Goal: Task Accomplishment & Management: Use online tool/utility

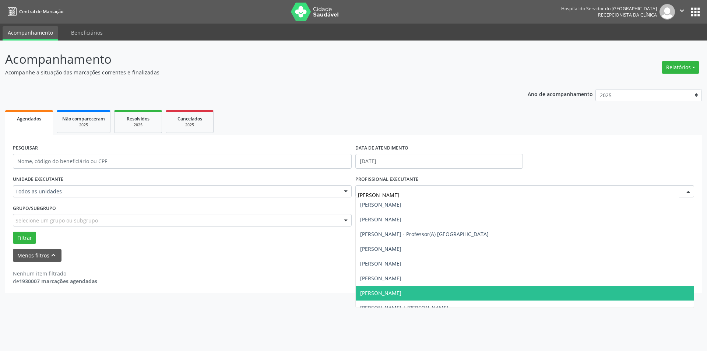
drag, startPoint x: 451, startPoint y: 288, endPoint x: 451, endPoint y: 283, distance: 4.5
click at [451, 287] on span "[PERSON_NAME]" at bounding box center [525, 293] width 338 height 15
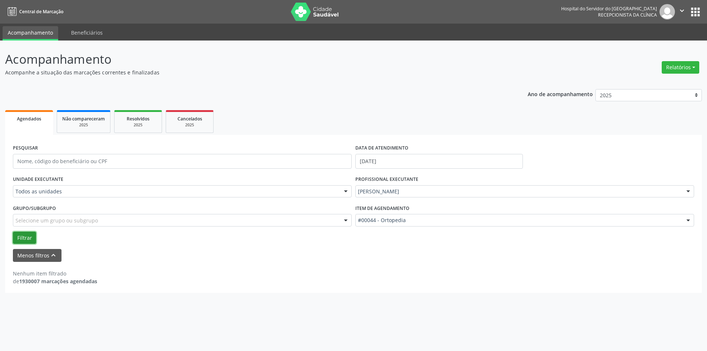
click at [31, 236] on button "Filtrar" at bounding box center [24, 238] width 23 height 13
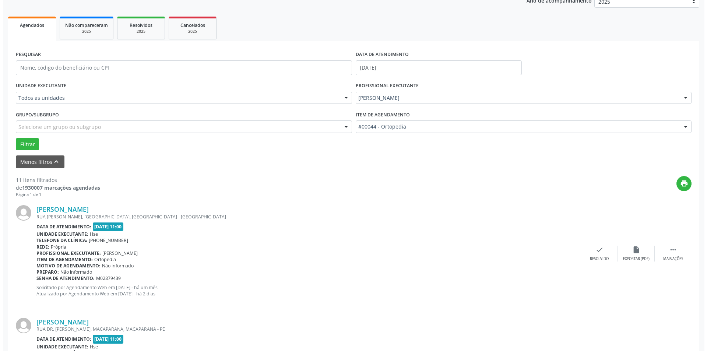
scroll to position [111, 0]
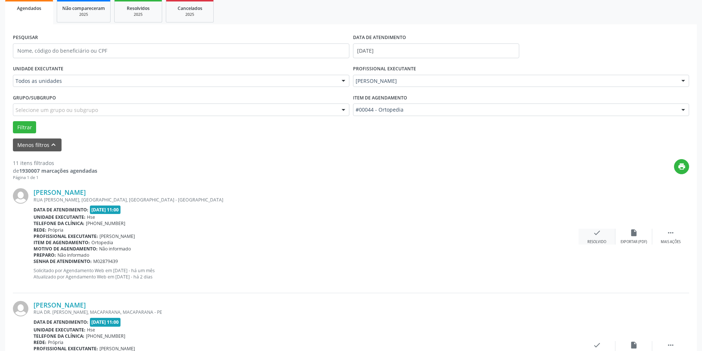
click at [591, 238] on div "check Resolvido" at bounding box center [596, 237] width 37 height 16
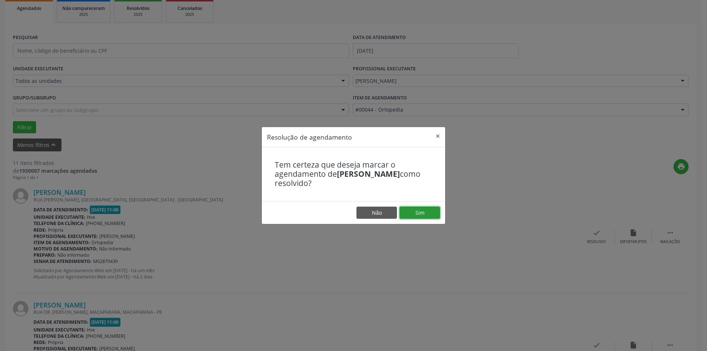
click at [423, 213] on button "Sim" at bounding box center [420, 213] width 41 height 13
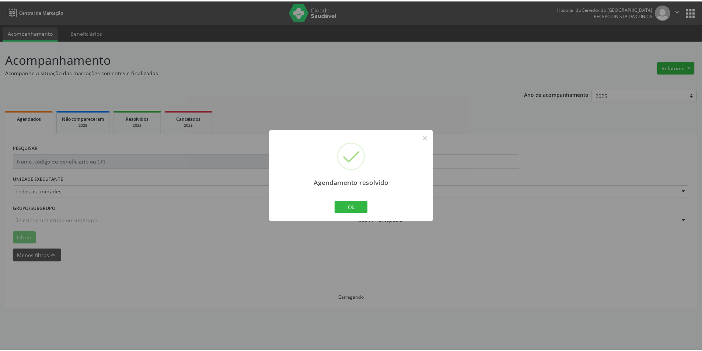
scroll to position [0, 0]
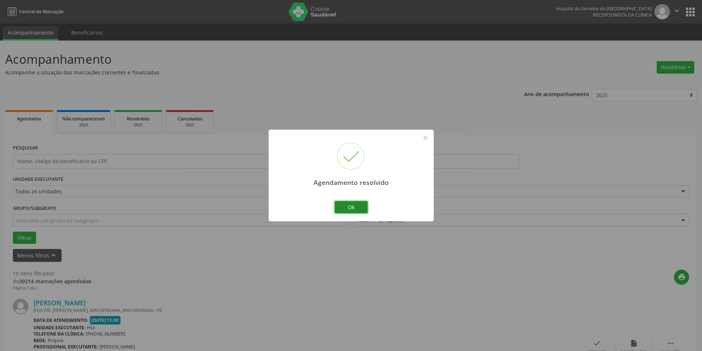
click at [347, 207] on button "Ok" at bounding box center [351, 207] width 33 height 13
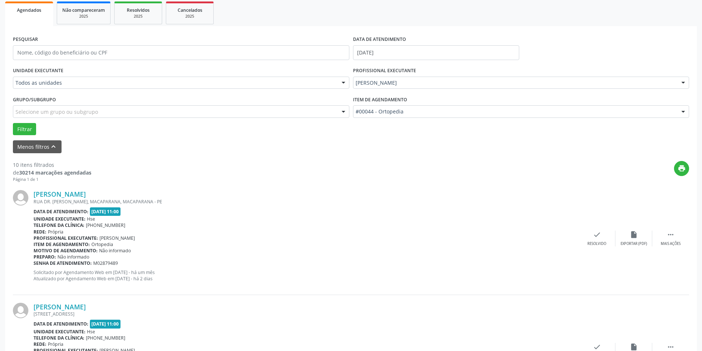
scroll to position [147, 0]
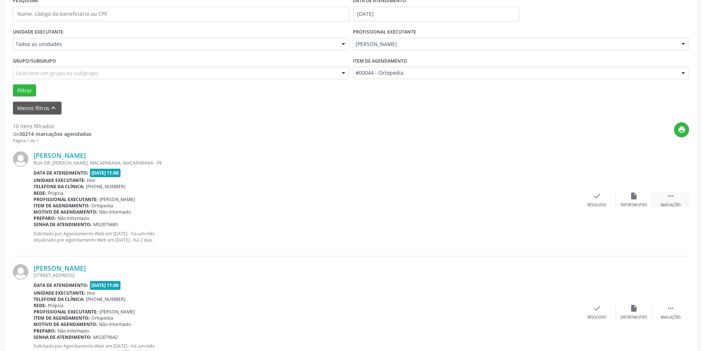
click at [662, 198] on div " Mais ações" at bounding box center [670, 200] width 37 height 16
click at [630, 201] on div "alarm_off Não compareceu" at bounding box center [633, 200] width 37 height 16
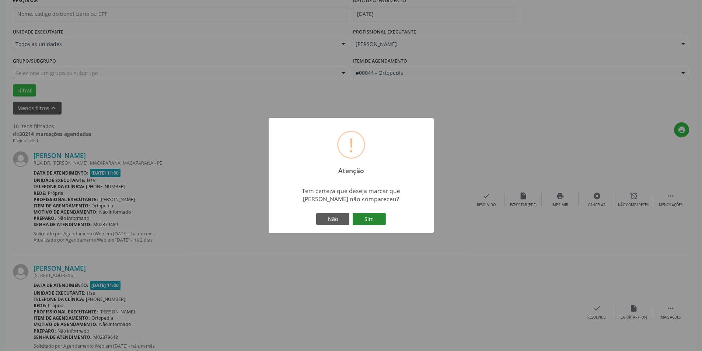
click at [374, 224] on button "Sim" at bounding box center [369, 219] width 33 height 13
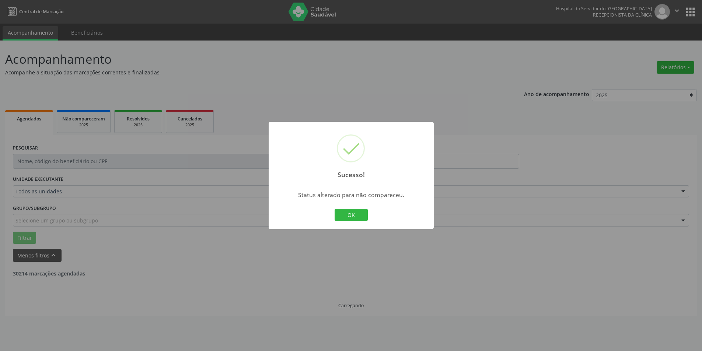
scroll to position [0, 0]
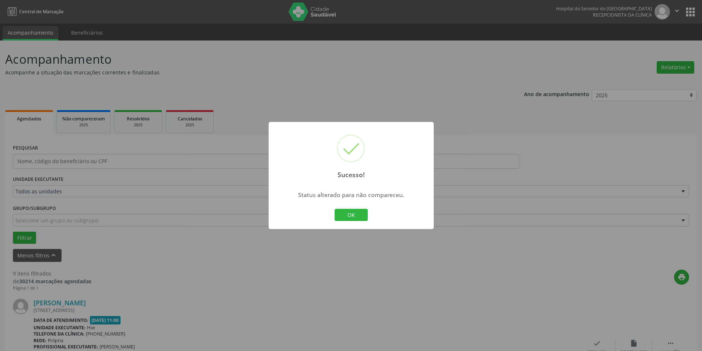
drag, startPoint x: 354, startPoint y: 213, endPoint x: 367, endPoint y: 183, distance: 31.7
click at [354, 211] on button "OK" at bounding box center [351, 215] width 33 height 13
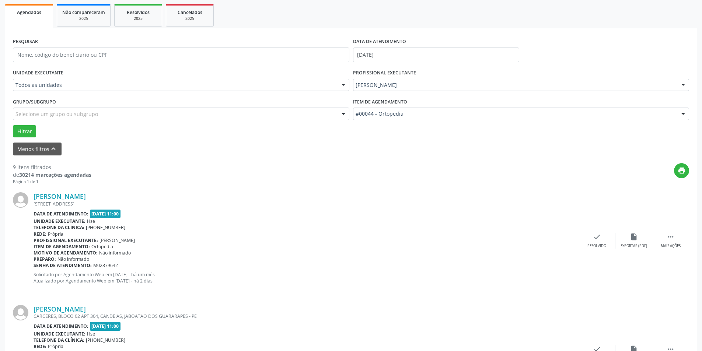
scroll to position [111, 0]
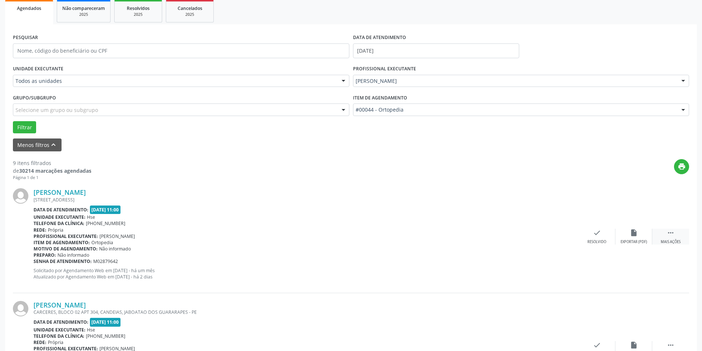
click at [676, 239] on div "Mais ações" at bounding box center [671, 241] width 20 height 5
click at [626, 234] on div "alarm_off Não compareceu" at bounding box center [633, 237] width 37 height 16
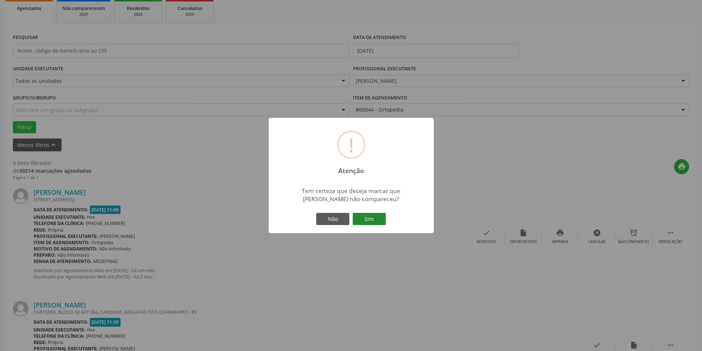
click at [366, 224] on button "Sim" at bounding box center [369, 219] width 33 height 13
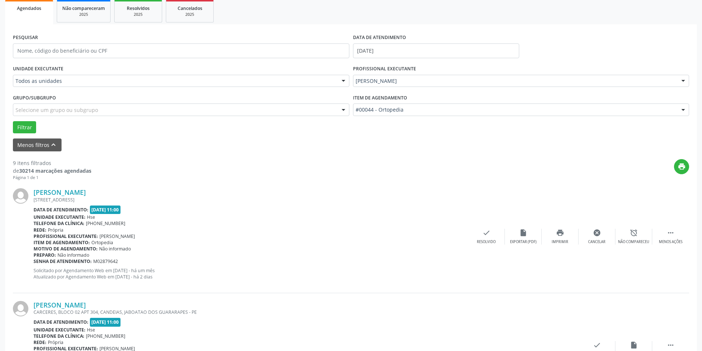
scroll to position [0, 0]
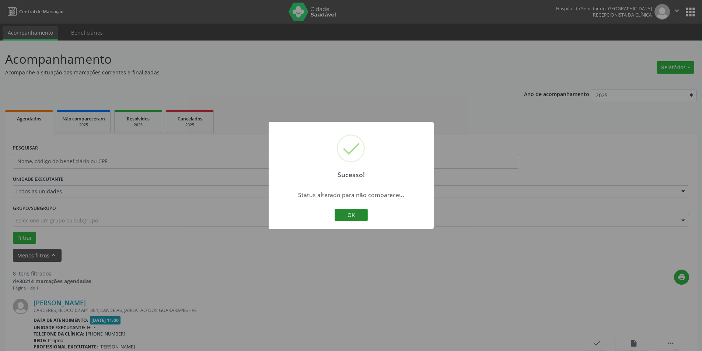
click at [346, 218] on button "OK" at bounding box center [351, 215] width 33 height 13
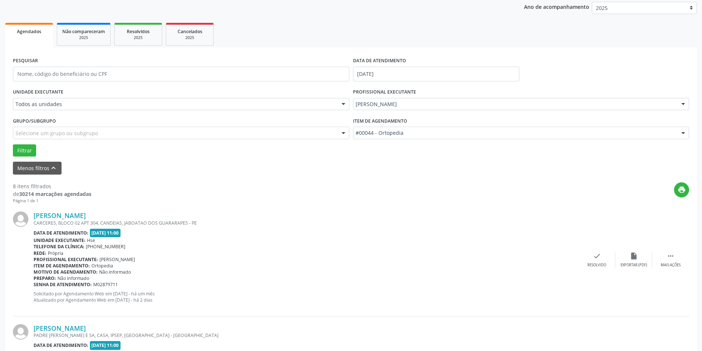
scroll to position [111, 0]
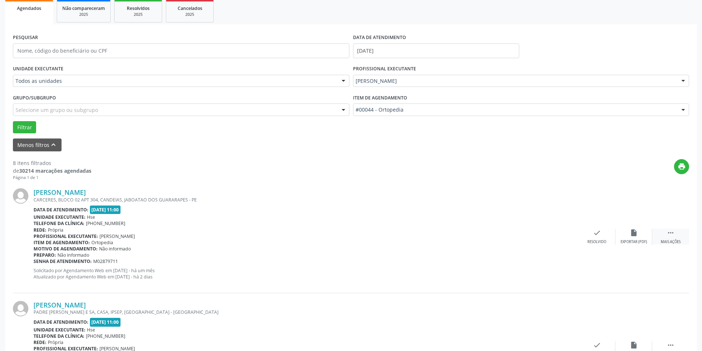
click at [669, 235] on icon "" at bounding box center [671, 233] width 8 height 8
click at [639, 239] on div "alarm_off Não compareceu" at bounding box center [633, 237] width 37 height 16
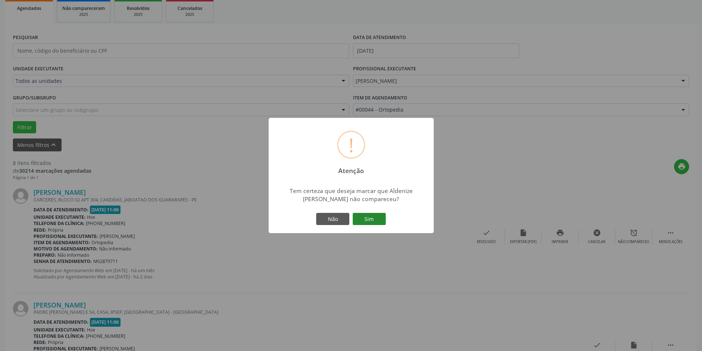
click at [373, 218] on button "Sim" at bounding box center [369, 219] width 33 height 13
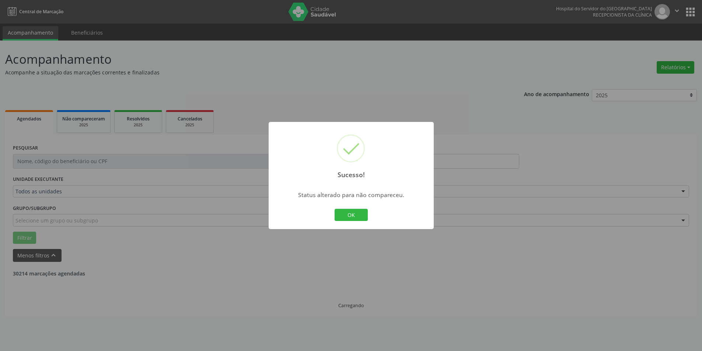
scroll to position [0, 0]
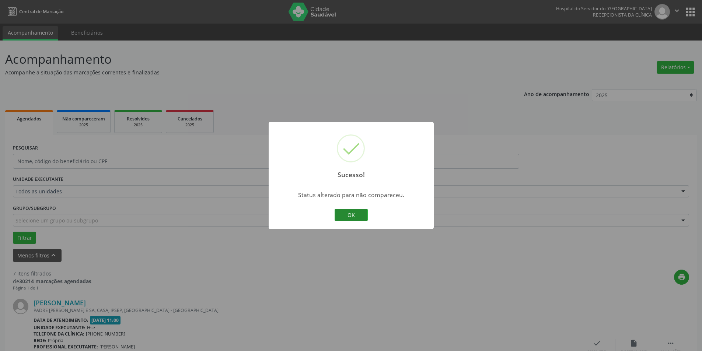
click at [352, 212] on button "OK" at bounding box center [351, 215] width 33 height 13
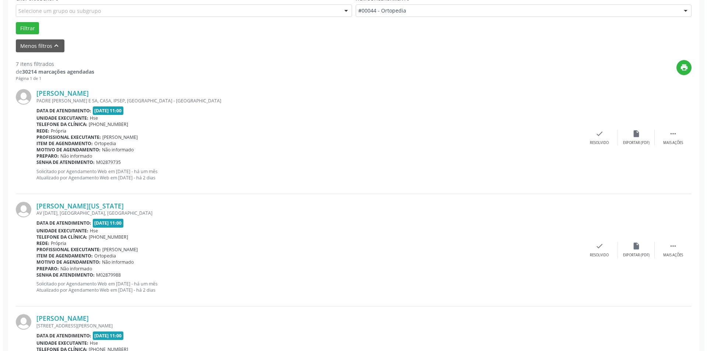
scroll to position [221, 0]
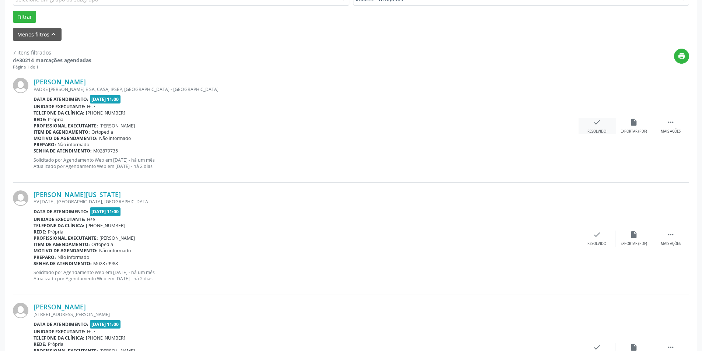
click at [594, 121] on icon "check" at bounding box center [597, 122] width 8 height 8
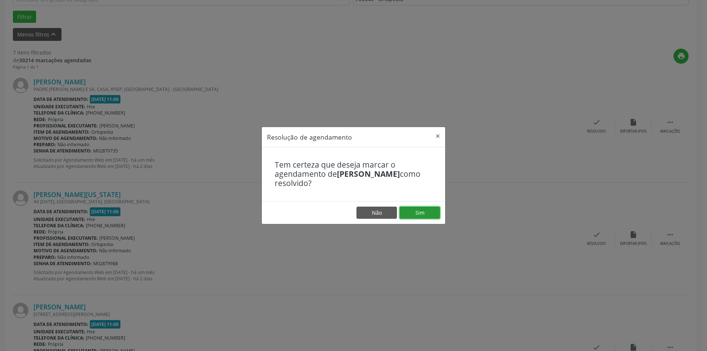
click at [423, 210] on button "Sim" at bounding box center [420, 213] width 41 height 13
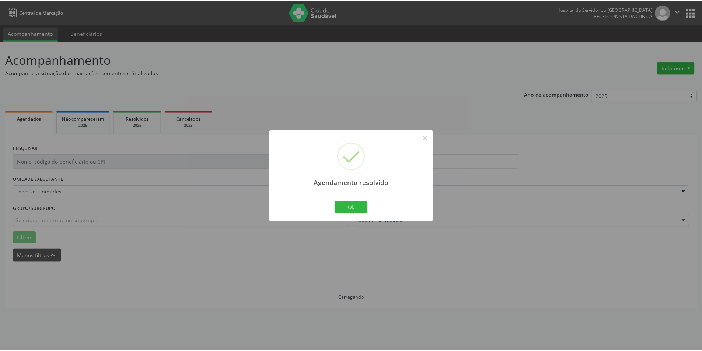
scroll to position [0, 0]
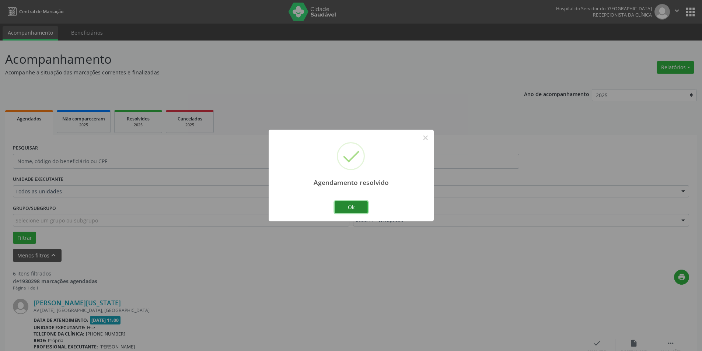
click at [359, 209] on button "Ok" at bounding box center [351, 207] width 33 height 13
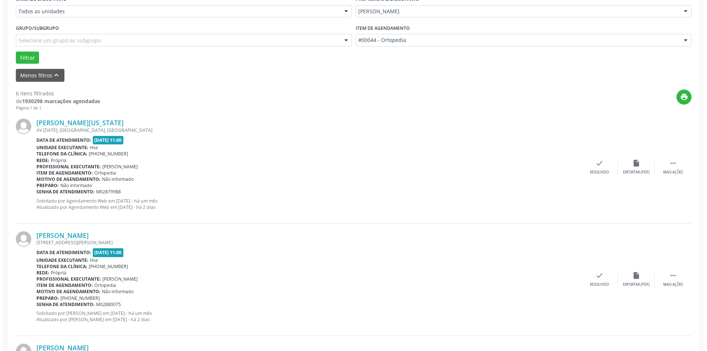
scroll to position [184, 0]
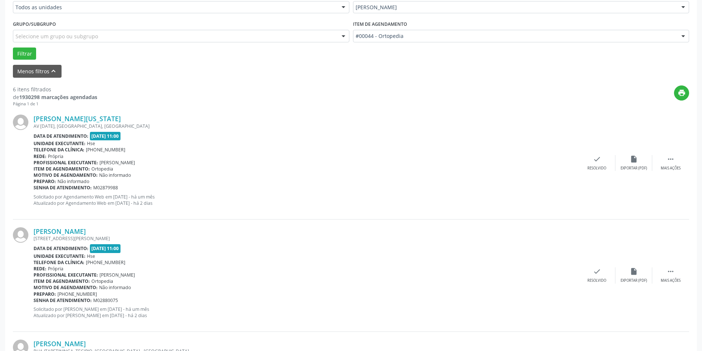
click at [597, 171] on div "[PERSON_NAME][US_STATE] AV [DATE], [GEOGRAPHIC_DATA], [GEOGRAPHIC_DATA] Data de…" at bounding box center [351, 163] width 676 height 112
click at [598, 167] on div "Resolvido" at bounding box center [596, 168] width 19 height 5
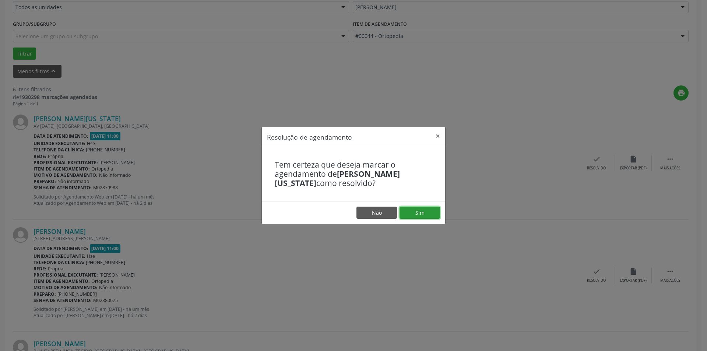
click at [413, 212] on button "Sim" at bounding box center [420, 213] width 41 height 13
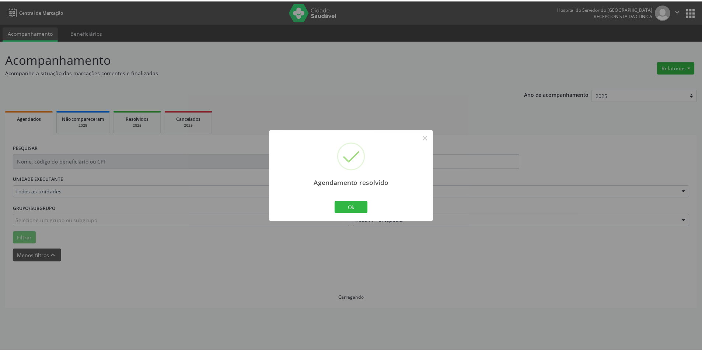
scroll to position [0, 0]
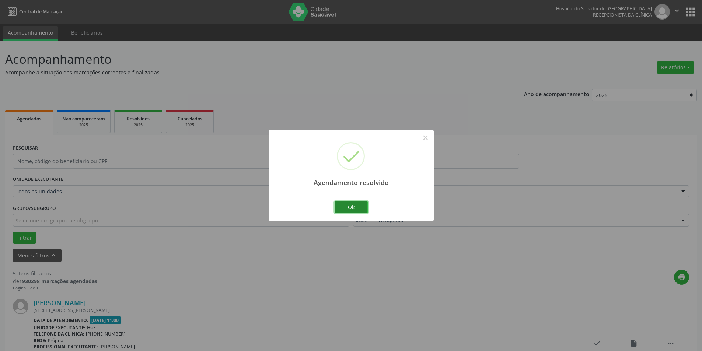
click at [345, 210] on button "Ok" at bounding box center [351, 207] width 33 height 13
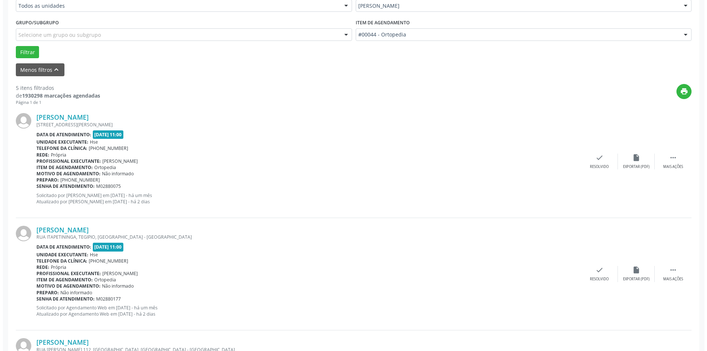
scroll to position [221, 0]
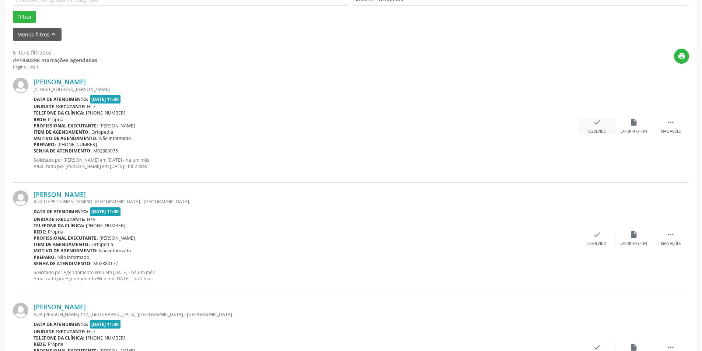
click at [595, 125] on icon "check" at bounding box center [597, 122] width 8 height 8
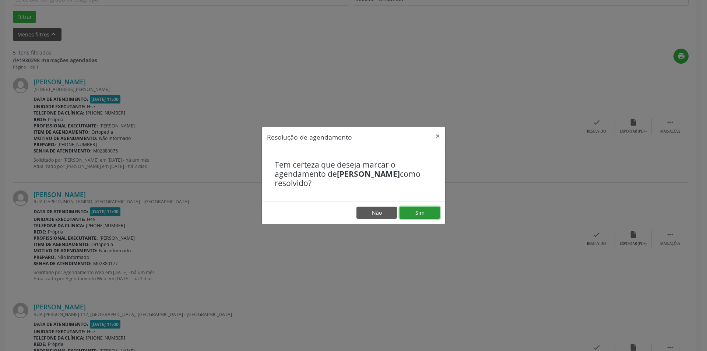
click at [422, 214] on button "Sim" at bounding box center [420, 213] width 41 height 13
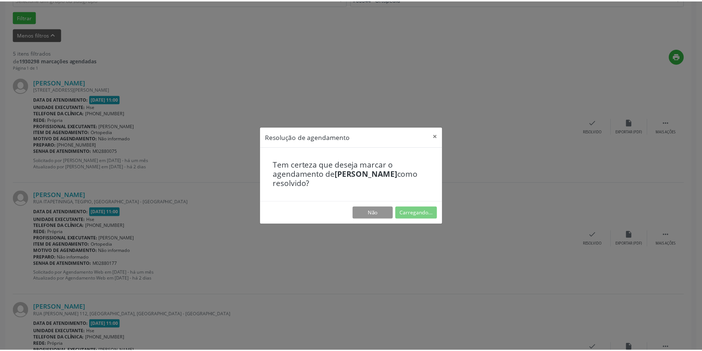
scroll to position [0, 0]
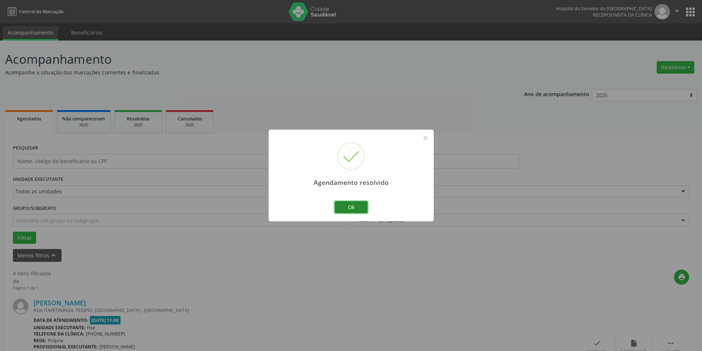
click at [355, 206] on button "Ok" at bounding box center [351, 207] width 33 height 13
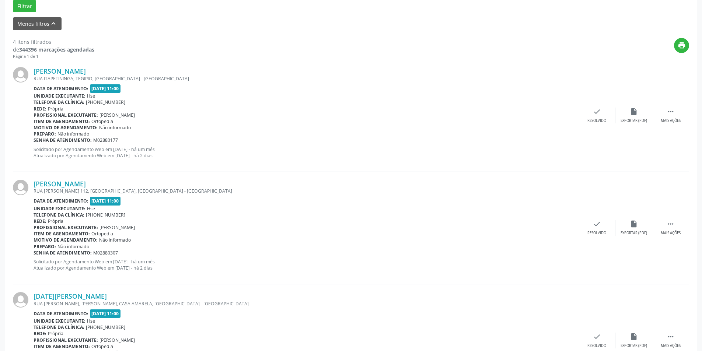
scroll to position [258, 0]
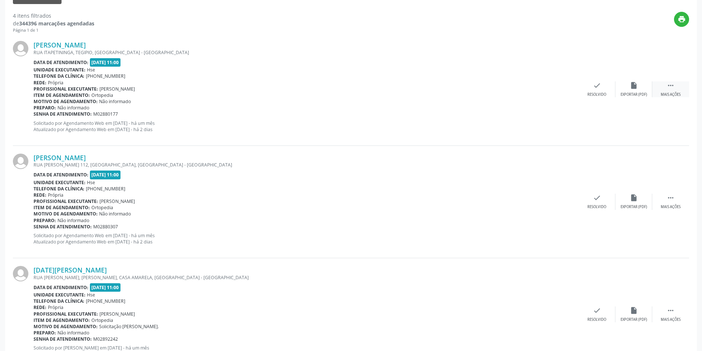
click at [667, 90] on div " Mais ações" at bounding box center [670, 89] width 37 height 16
click at [669, 85] on icon "" at bounding box center [671, 85] width 8 height 8
click at [666, 88] on div " Mais ações" at bounding box center [670, 89] width 37 height 16
click at [630, 90] on icon "alarm_off" at bounding box center [634, 85] width 8 height 8
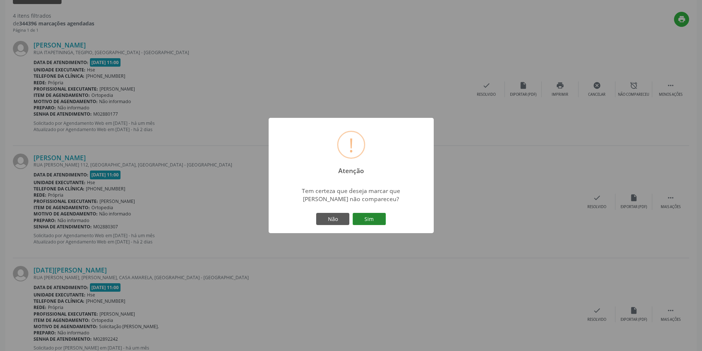
click at [372, 214] on button "Sim" at bounding box center [369, 219] width 33 height 13
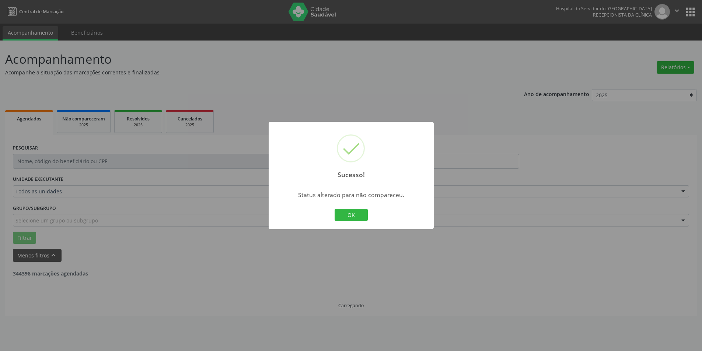
scroll to position [0, 0]
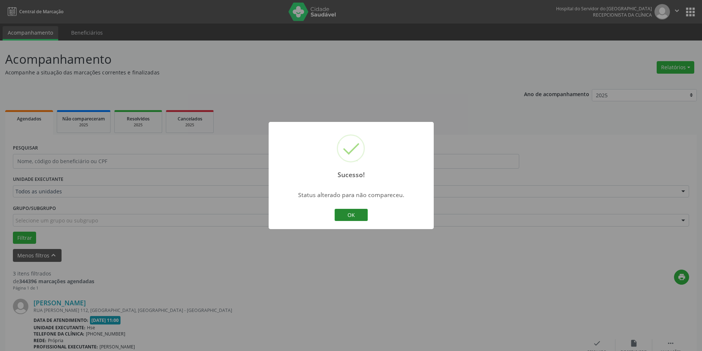
click at [359, 213] on button "OK" at bounding box center [351, 215] width 33 height 13
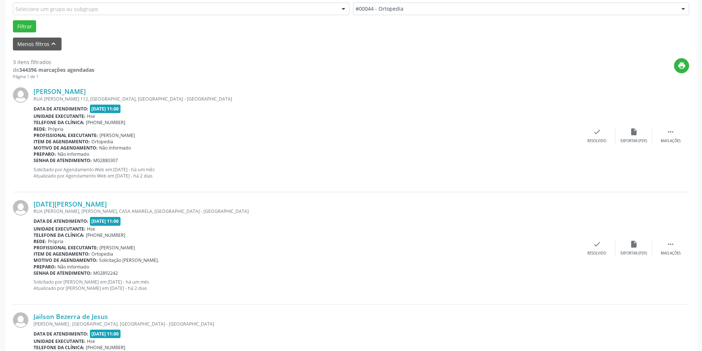
scroll to position [221, 0]
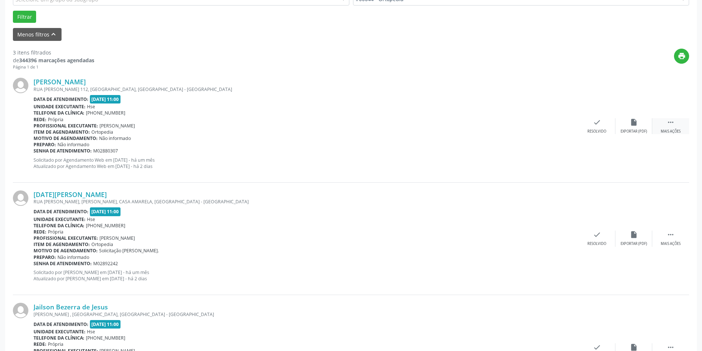
click at [671, 123] on icon "" at bounding box center [671, 122] width 8 height 8
click at [634, 127] on div "alarm_off Não compareceu" at bounding box center [633, 126] width 37 height 16
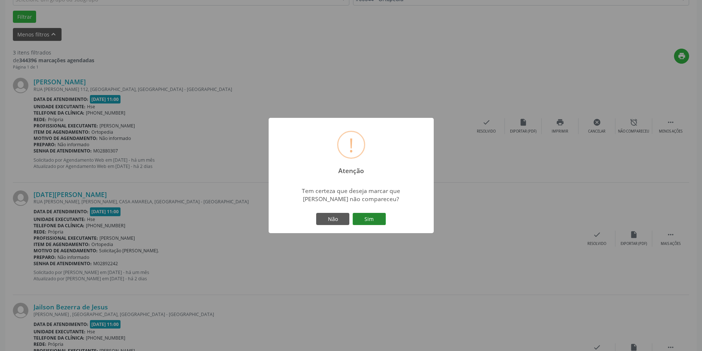
click at [361, 217] on button "Sim" at bounding box center [369, 219] width 33 height 13
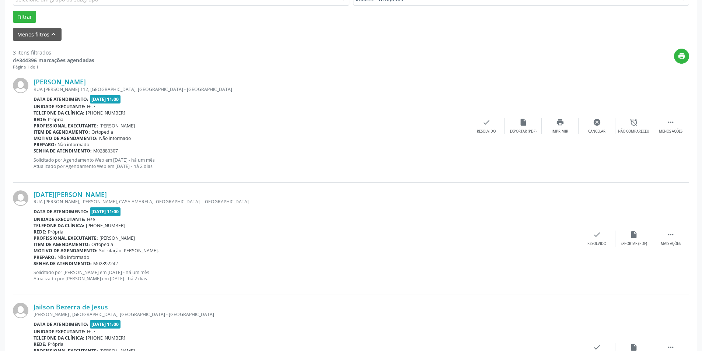
scroll to position [0, 0]
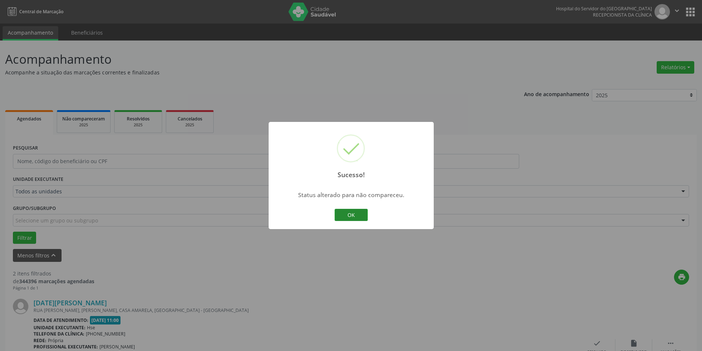
click at [360, 218] on button "OK" at bounding box center [351, 215] width 33 height 13
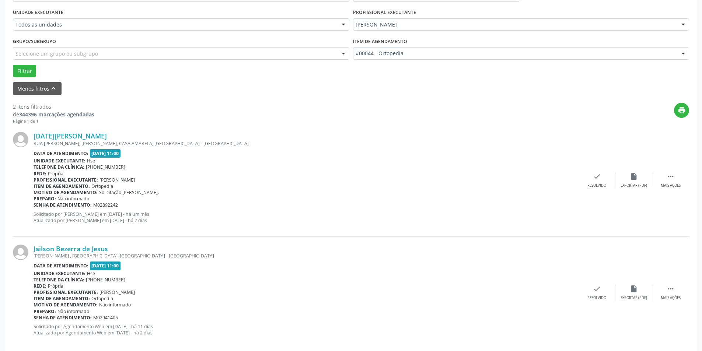
scroll to position [178, 0]
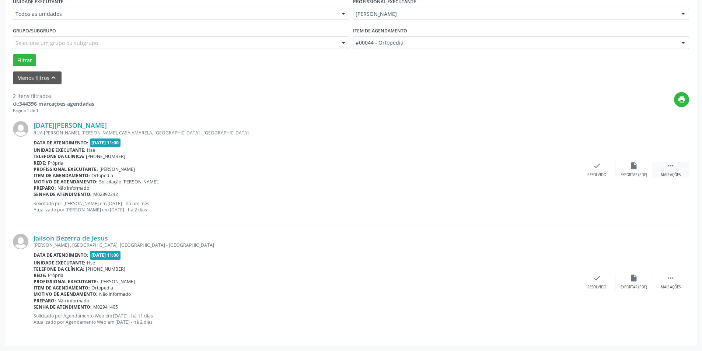
click at [666, 170] on div " Mais ações" at bounding box center [670, 170] width 37 height 16
click at [630, 171] on div "alarm_off Não compareceu" at bounding box center [633, 170] width 37 height 16
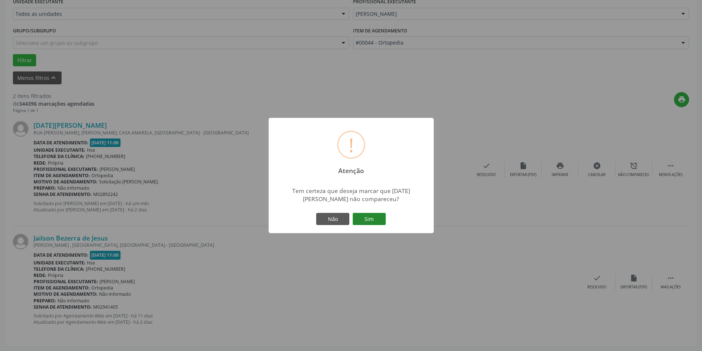
click at [363, 221] on button "Sim" at bounding box center [369, 219] width 33 height 13
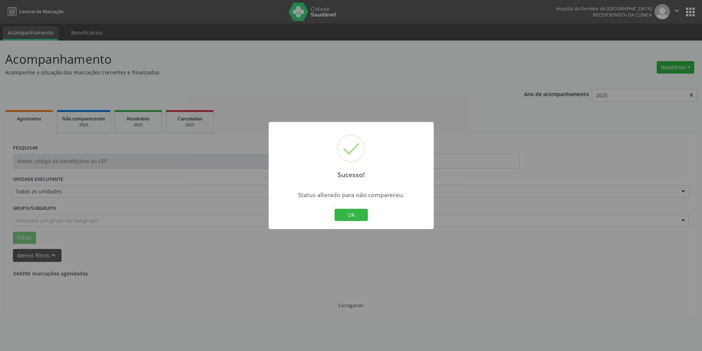
scroll to position [0, 0]
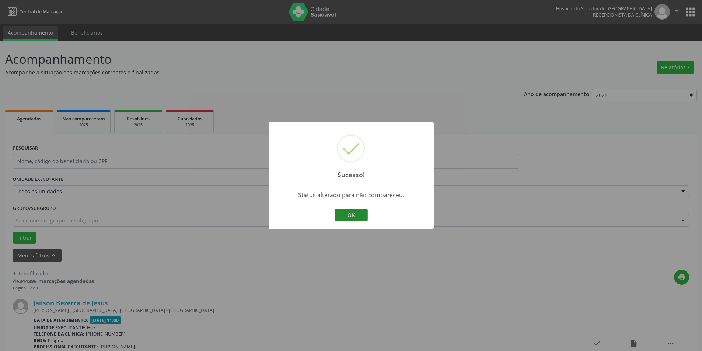
click at [361, 217] on button "OK" at bounding box center [351, 215] width 33 height 13
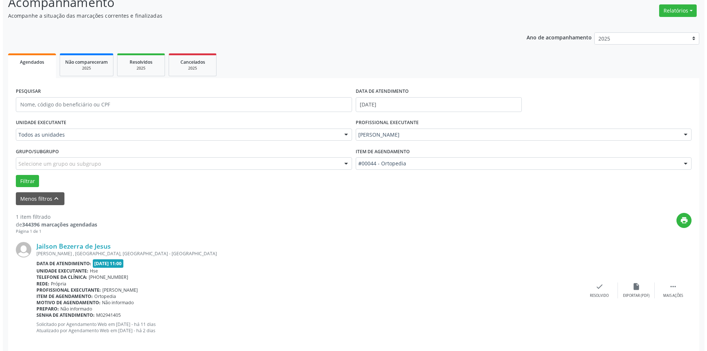
scroll to position [65, 0]
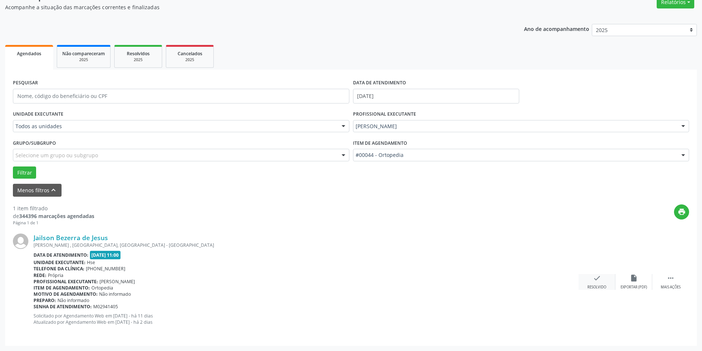
click at [599, 281] on icon "check" at bounding box center [597, 278] width 8 height 8
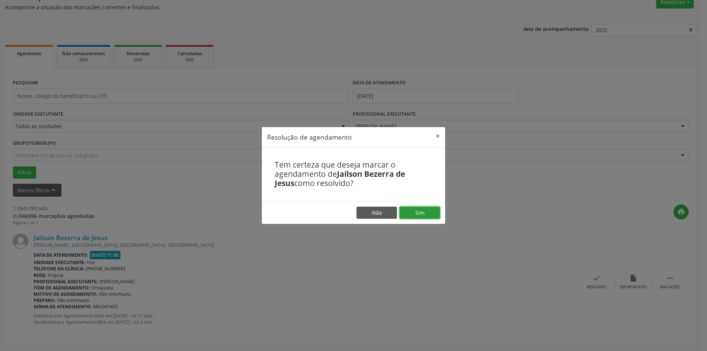
click at [422, 216] on button "Sim" at bounding box center [420, 213] width 41 height 13
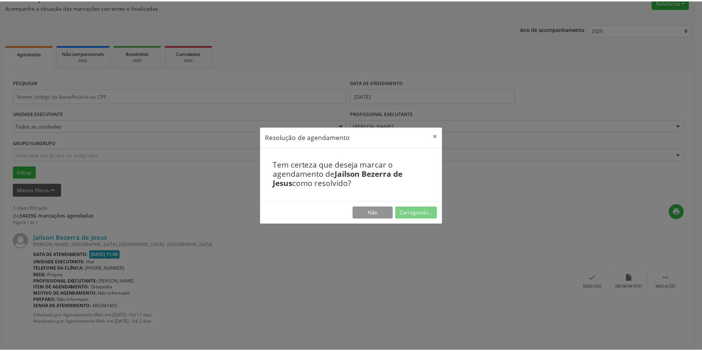
scroll to position [0, 0]
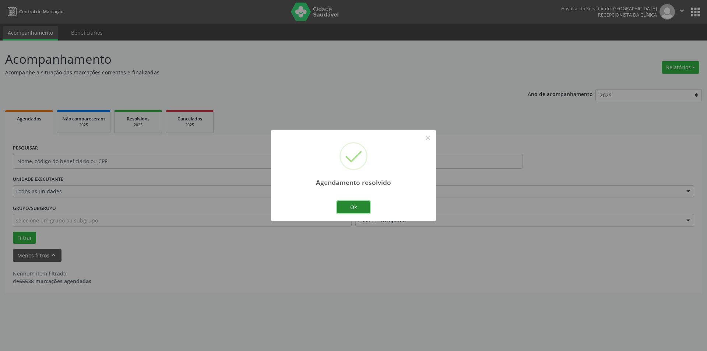
click at [353, 204] on button "Ok" at bounding box center [353, 207] width 33 height 13
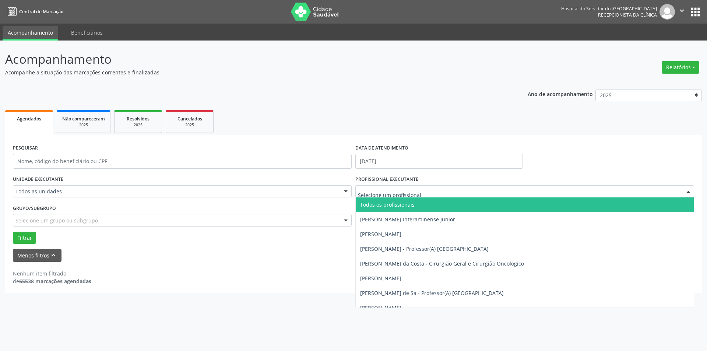
click at [416, 193] on input "text" at bounding box center [518, 195] width 321 height 15
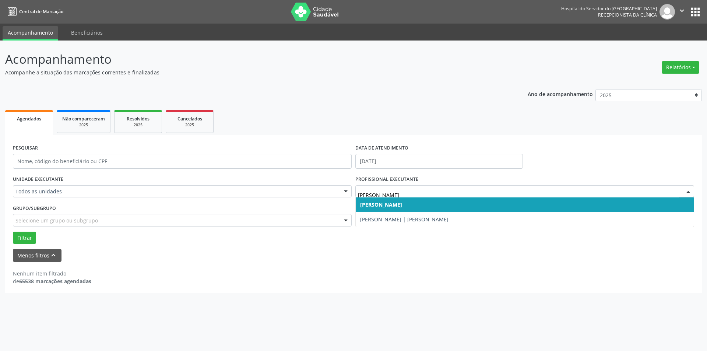
type input "[PERSON_NAME]"
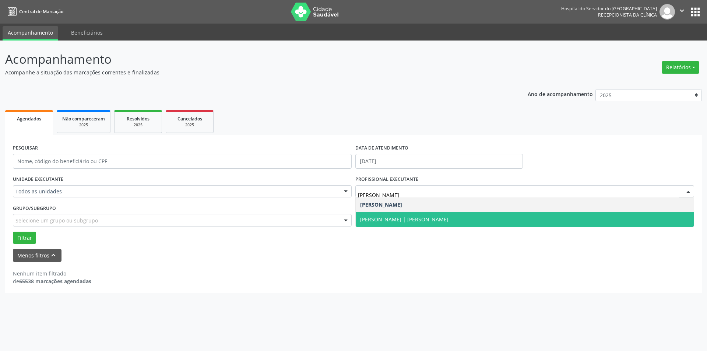
click at [423, 217] on span "[PERSON_NAME] | [PERSON_NAME]" at bounding box center [404, 219] width 88 height 7
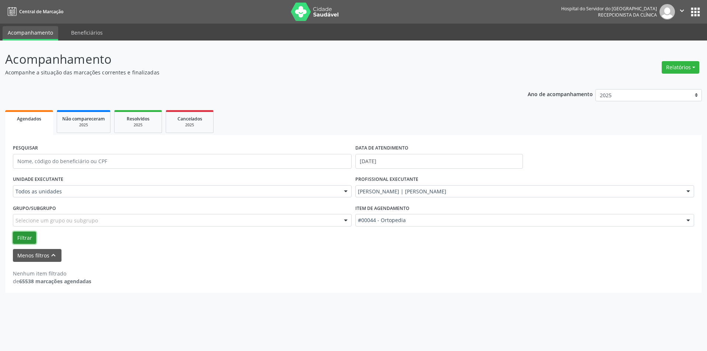
click at [31, 235] on button "Filtrar" at bounding box center [24, 238] width 23 height 13
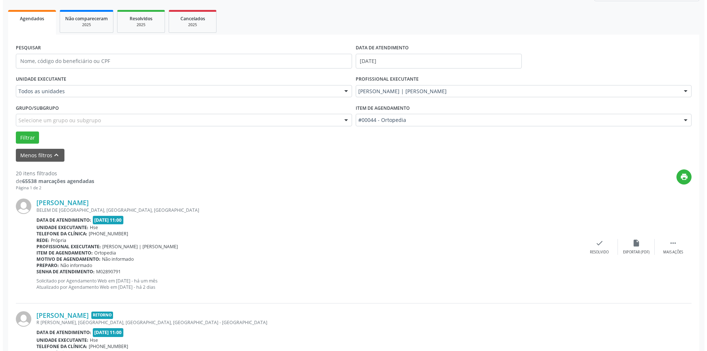
scroll to position [111, 0]
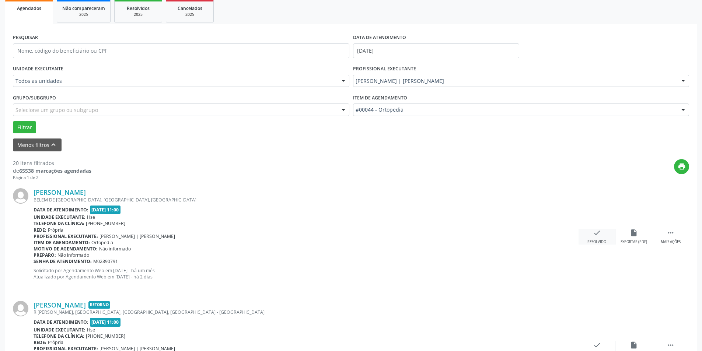
click at [599, 239] on div "check Resolvido" at bounding box center [596, 237] width 37 height 16
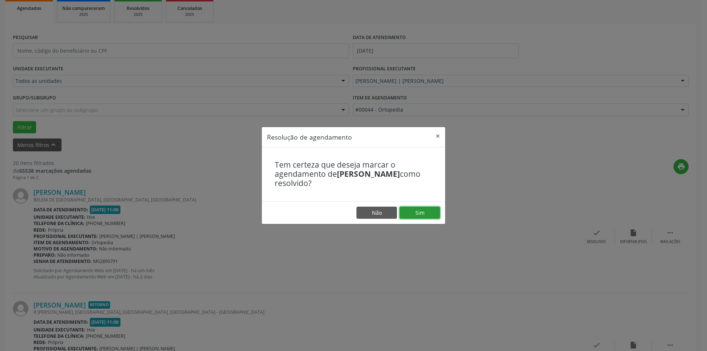
click at [414, 213] on button "Sim" at bounding box center [420, 213] width 41 height 13
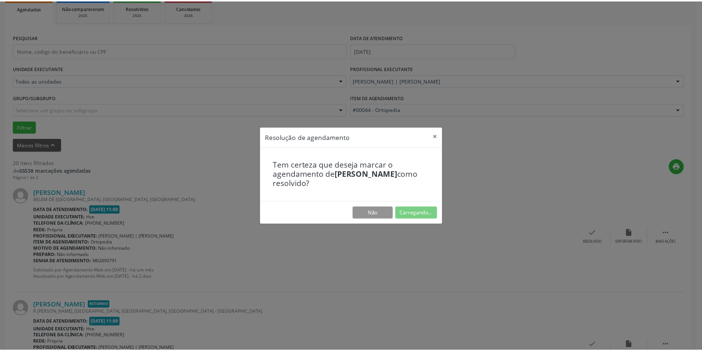
scroll to position [0, 0]
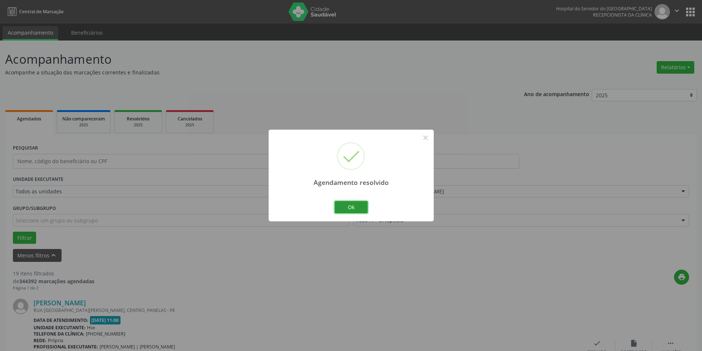
drag, startPoint x: 363, startPoint y: 208, endPoint x: 373, endPoint y: 193, distance: 18.8
click at [367, 198] on div "Agendamento resolvido × Ok Cancel" at bounding box center [351, 176] width 165 height 92
drag, startPoint x: 353, startPoint y: 208, endPoint x: 362, endPoint y: 224, distance: 19.0
click at [358, 214] on div "Ok Cancel" at bounding box center [351, 206] width 36 height 15
click at [347, 208] on button "Ok" at bounding box center [351, 207] width 33 height 13
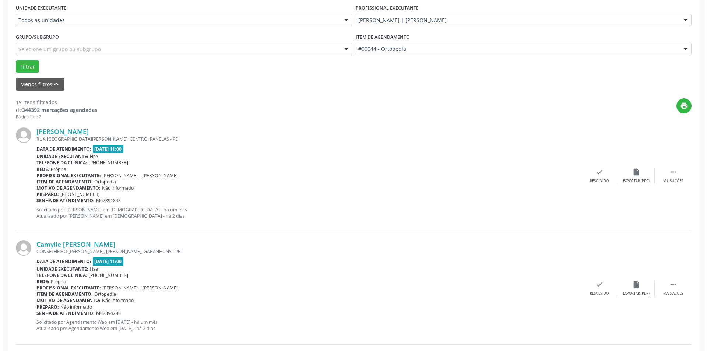
scroll to position [184, 0]
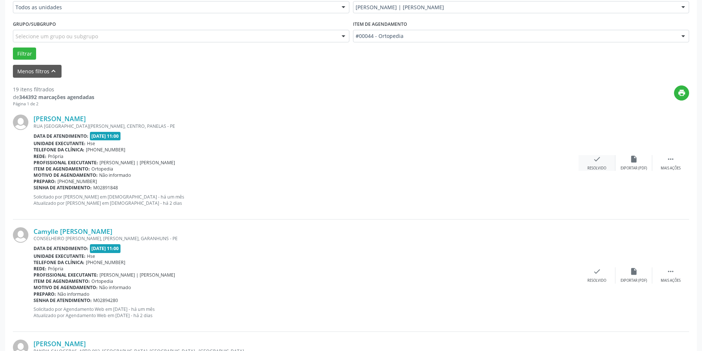
click at [598, 161] on icon "check" at bounding box center [597, 159] width 8 height 8
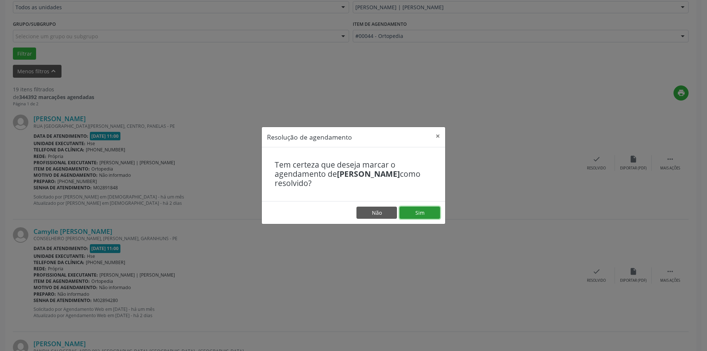
click at [418, 214] on button "Sim" at bounding box center [420, 213] width 41 height 13
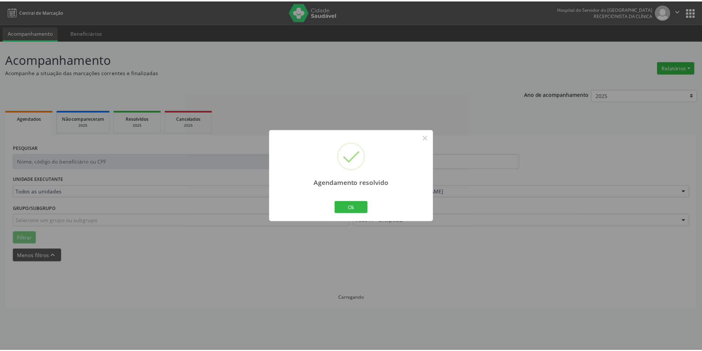
scroll to position [0, 0]
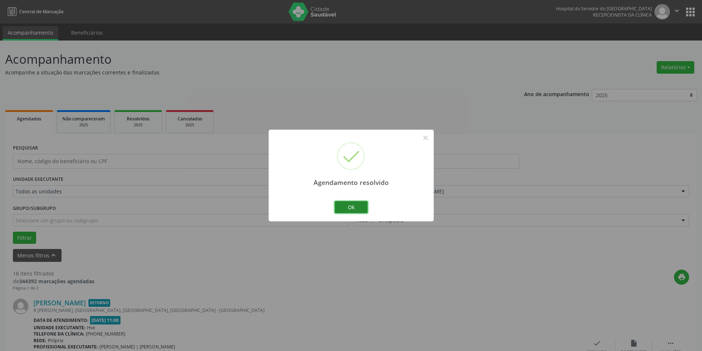
click at [347, 210] on button "Ok" at bounding box center [351, 207] width 33 height 13
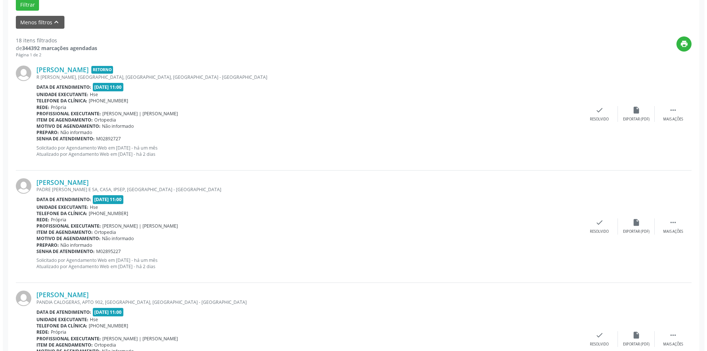
scroll to position [258, 0]
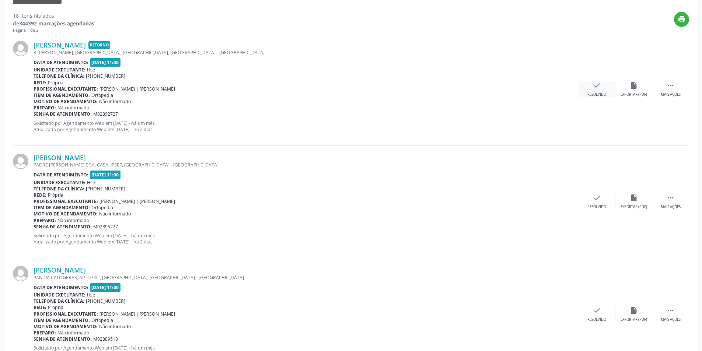
click at [597, 90] on div "check Resolvido" at bounding box center [596, 89] width 37 height 16
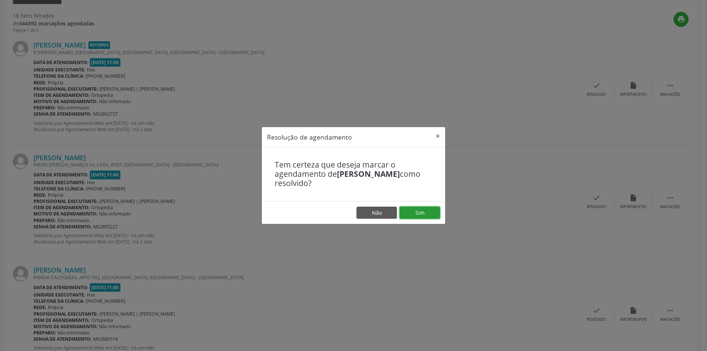
click at [412, 213] on button "Sim" at bounding box center [420, 213] width 41 height 13
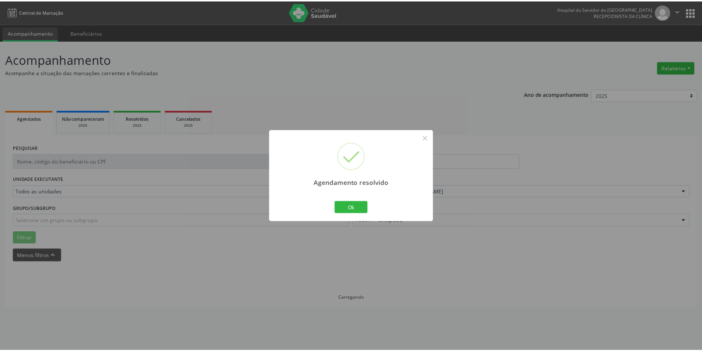
scroll to position [0, 0]
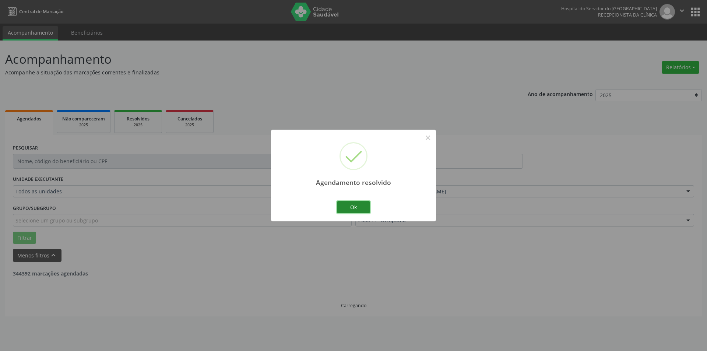
click at [350, 207] on button "Ok" at bounding box center [353, 207] width 33 height 13
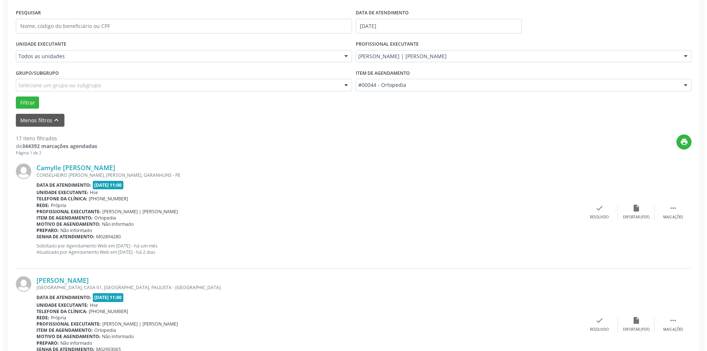
scroll to position [147, 0]
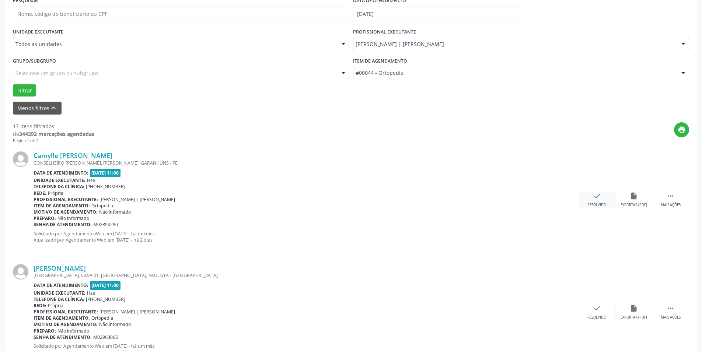
click at [597, 198] on icon "check" at bounding box center [597, 196] width 8 height 8
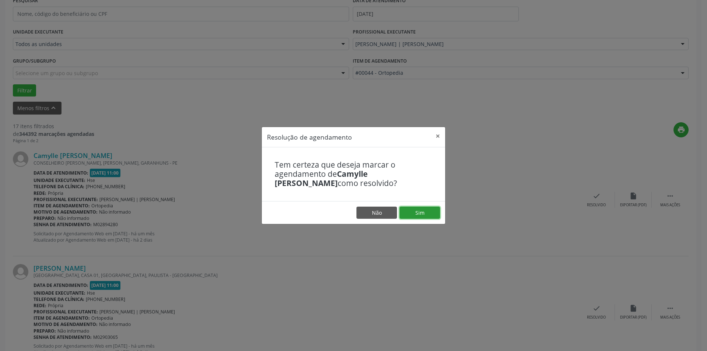
click at [423, 217] on button "Sim" at bounding box center [420, 213] width 41 height 13
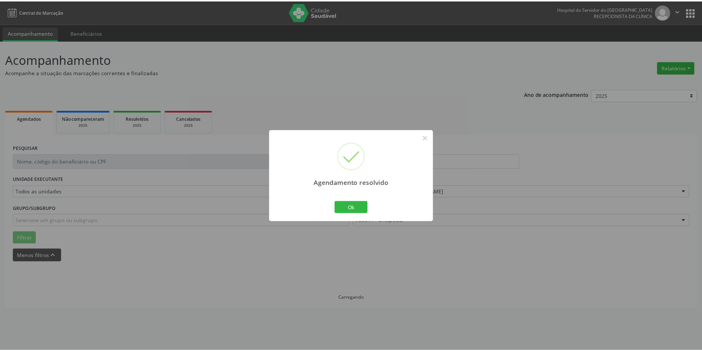
scroll to position [0, 0]
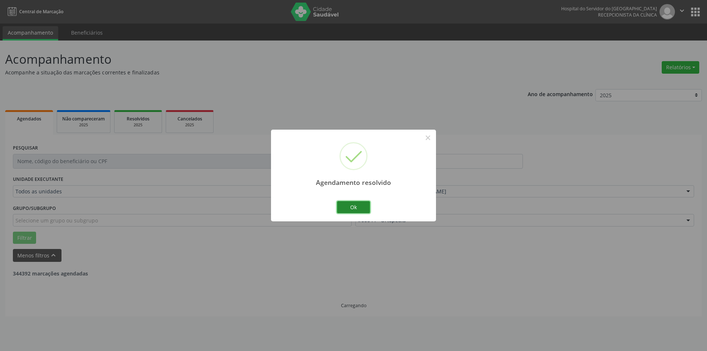
click at [361, 210] on button "Ok" at bounding box center [353, 207] width 33 height 13
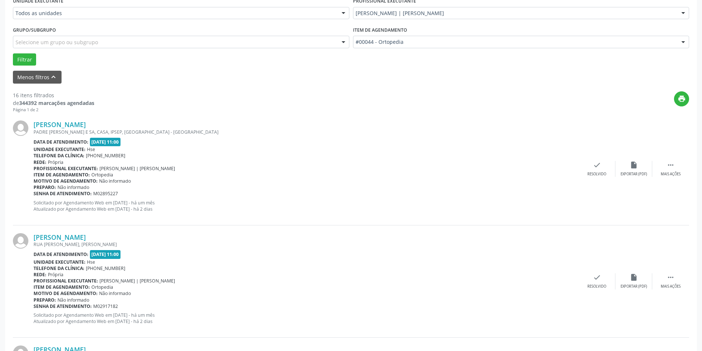
scroll to position [221, 0]
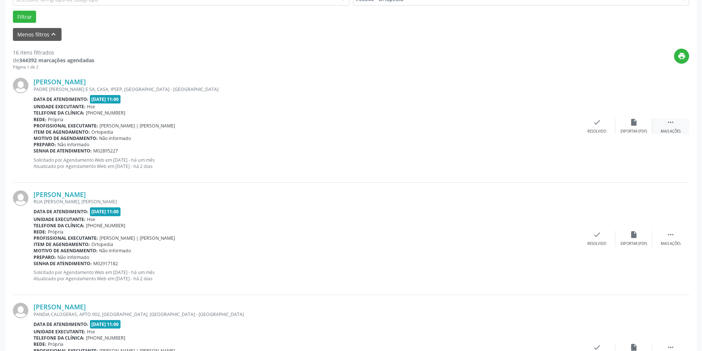
click at [673, 129] on div "Mais ações" at bounding box center [671, 131] width 20 height 5
click at [637, 133] on div "Não compareceu" at bounding box center [633, 131] width 31 height 5
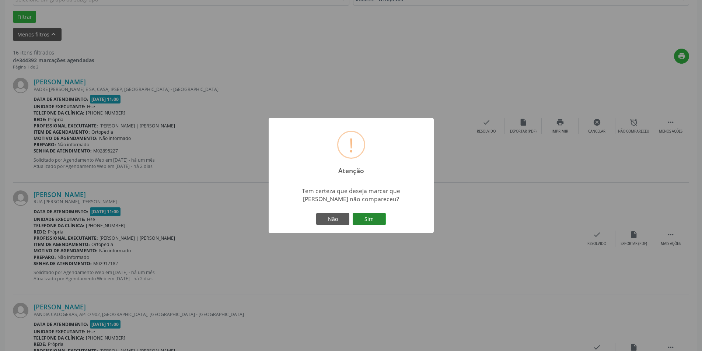
click at [385, 218] on button "Sim" at bounding box center [369, 219] width 33 height 13
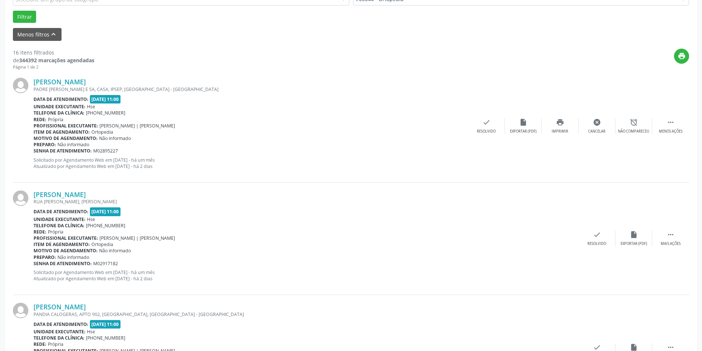
scroll to position [0, 0]
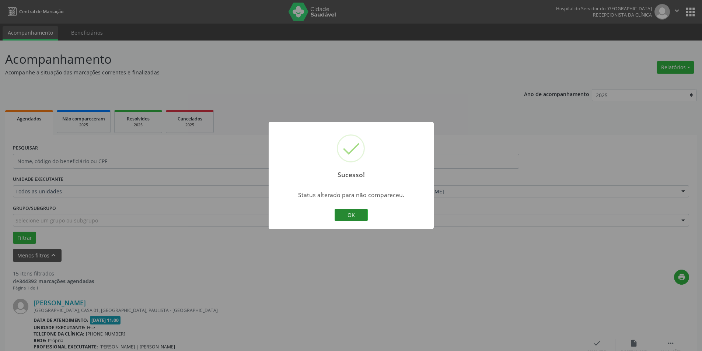
click at [348, 214] on button "OK" at bounding box center [351, 215] width 33 height 13
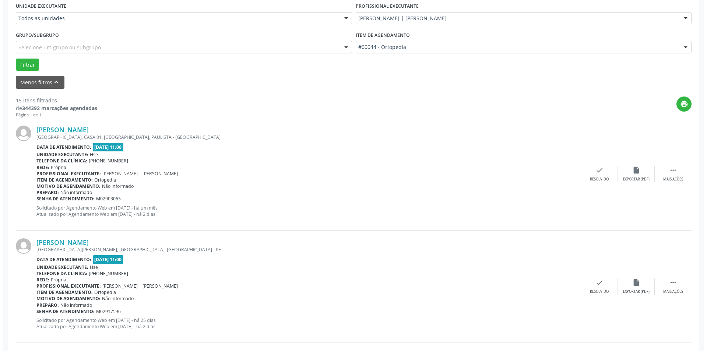
scroll to position [184, 0]
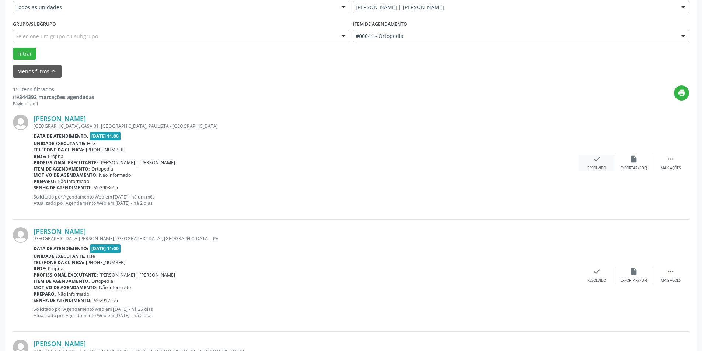
click at [604, 166] on div "Resolvido" at bounding box center [596, 168] width 19 height 5
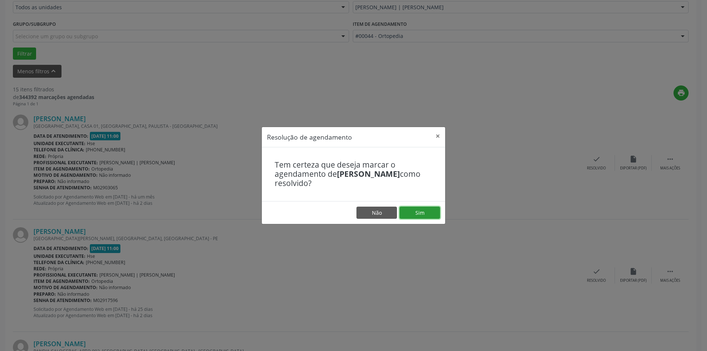
click at [414, 216] on button "Sim" at bounding box center [420, 213] width 41 height 13
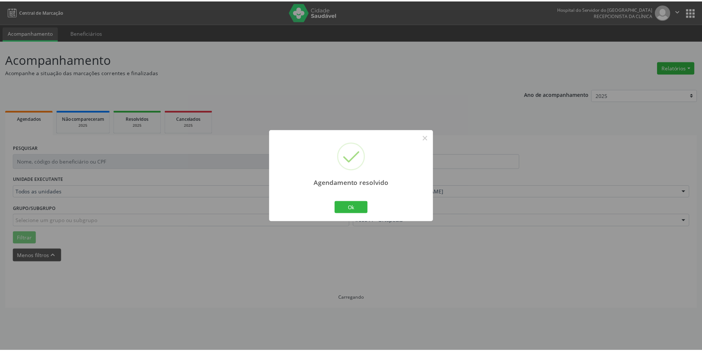
scroll to position [0, 0]
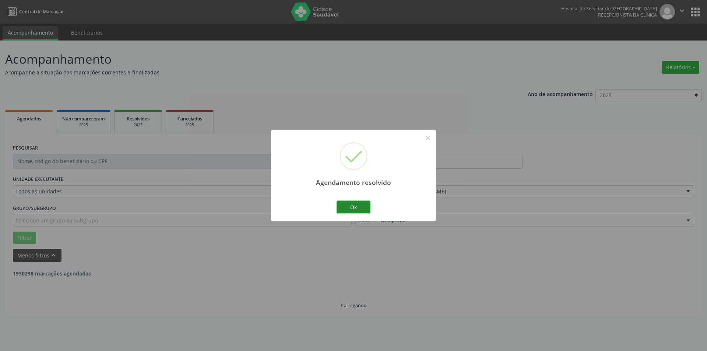
click at [353, 203] on button "Ok" at bounding box center [353, 207] width 33 height 13
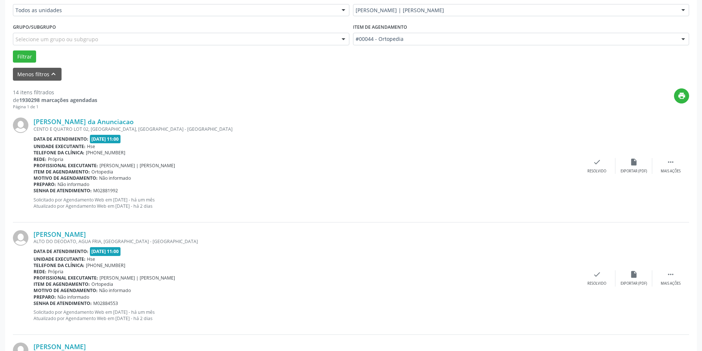
scroll to position [184, 0]
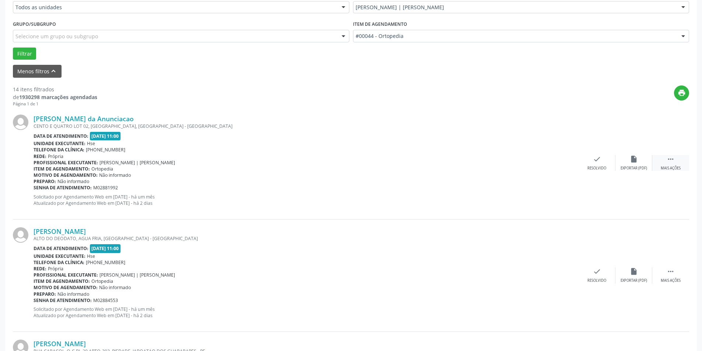
click at [667, 156] on icon "" at bounding box center [671, 159] width 8 height 8
click at [633, 168] on div "Não compareceu" at bounding box center [633, 168] width 31 height 5
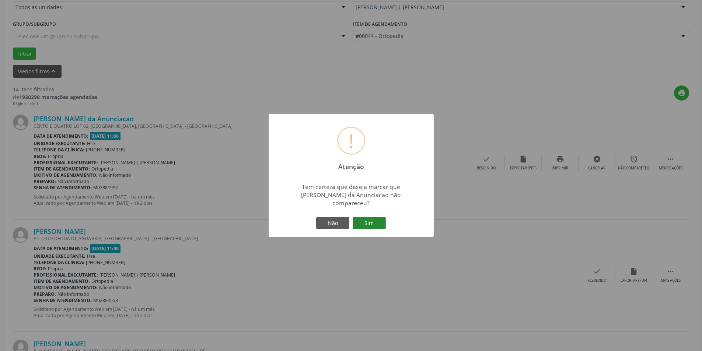
click at [370, 221] on button "Sim" at bounding box center [369, 223] width 33 height 13
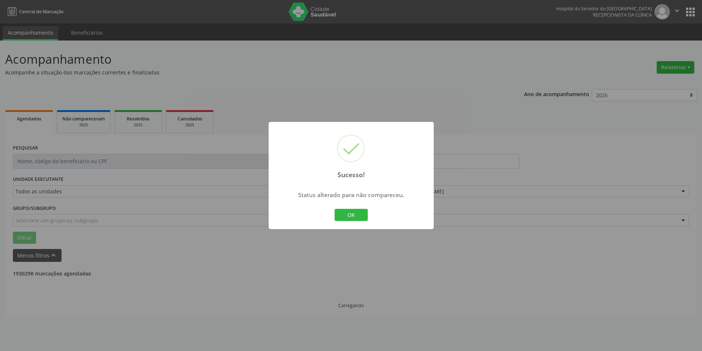
scroll to position [0, 0]
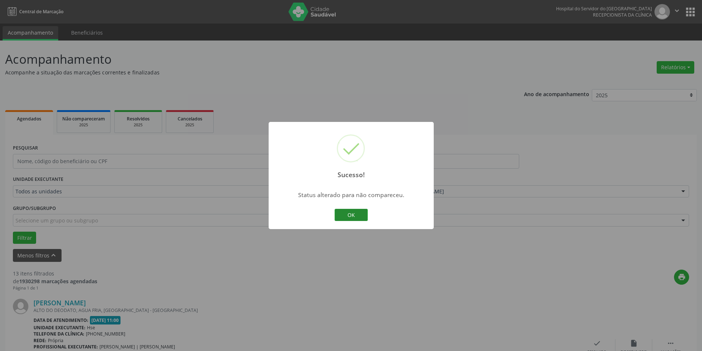
click at [361, 210] on button "OK" at bounding box center [351, 215] width 33 height 13
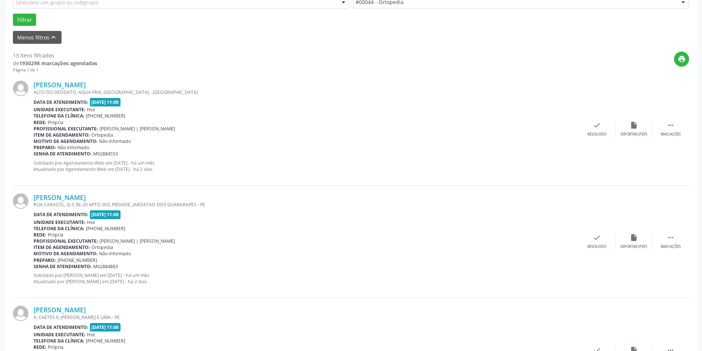
scroll to position [221, 0]
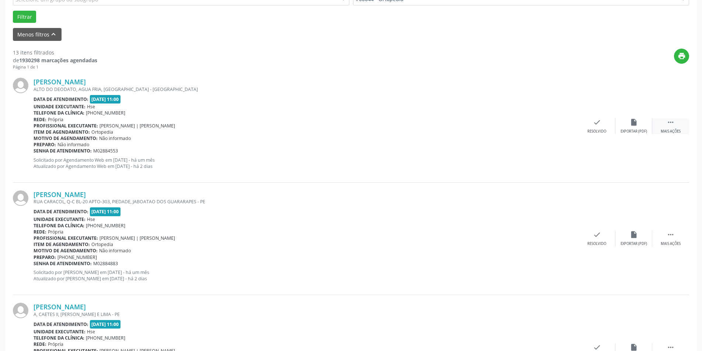
click at [671, 133] on div "Mais ações" at bounding box center [671, 131] width 20 height 5
click at [631, 129] on div "Não compareceu" at bounding box center [633, 131] width 31 height 5
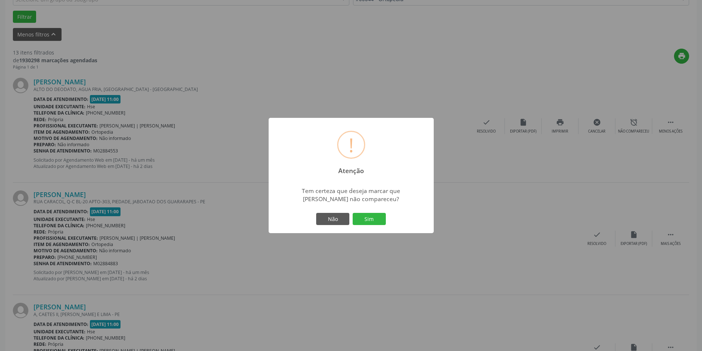
click at [376, 227] on div "! Atenção × Tem certeza que deseja marcar que [PERSON_NAME] de [PERSON_NAME] nã…" at bounding box center [351, 176] width 165 height 116
click at [368, 216] on button "Sim" at bounding box center [369, 219] width 33 height 13
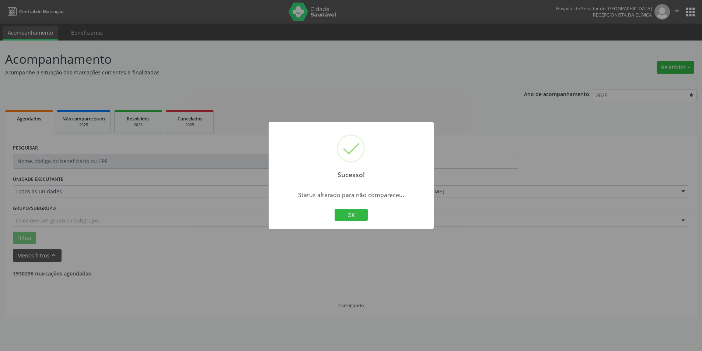
scroll to position [0, 0]
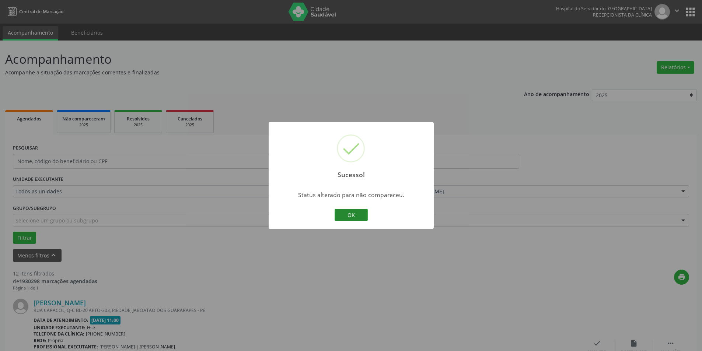
click at [362, 217] on button "OK" at bounding box center [351, 215] width 33 height 13
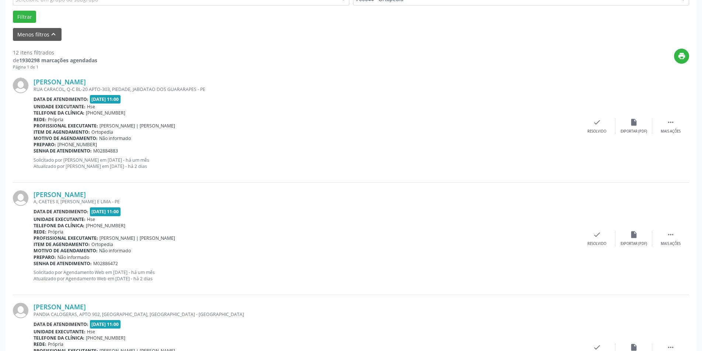
scroll to position [258, 0]
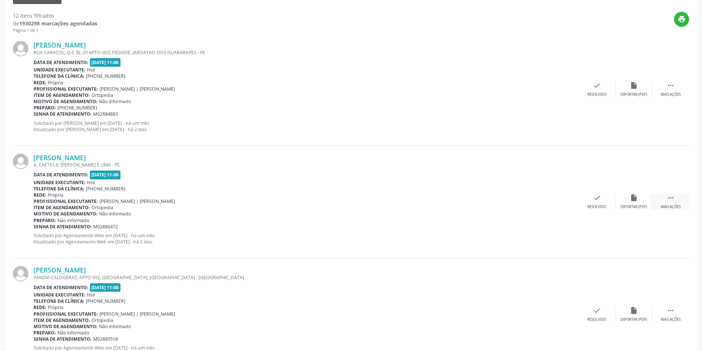
click at [687, 200] on div " Mais ações" at bounding box center [670, 202] width 37 height 16
click at [623, 202] on div "alarm_off Não compareceu" at bounding box center [633, 202] width 37 height 16
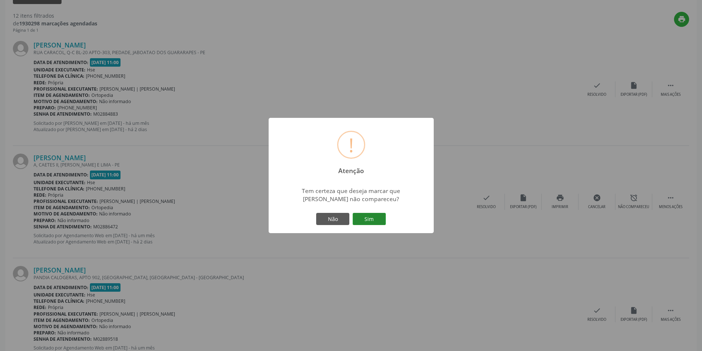
click at [373, 217] on button "Sim" at bounding box center [369, 219] width 33 height 13
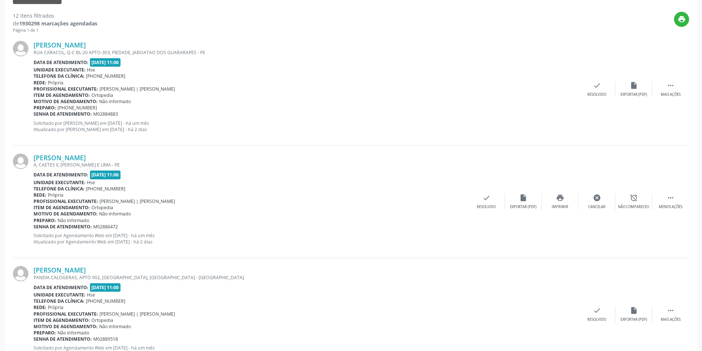
scroll to position [0, 0]
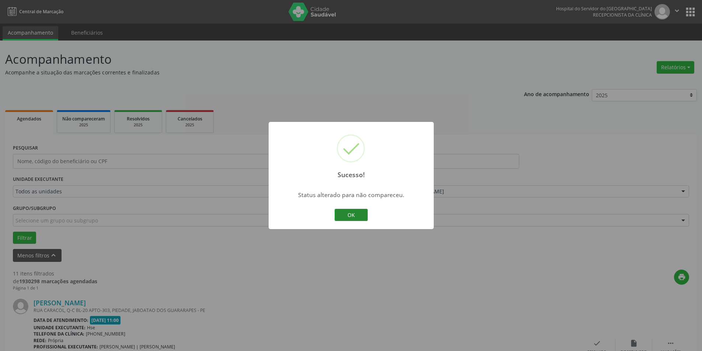
click at [360, 214] on button "OK" at bounding box center [351, 215] width 33 height 13
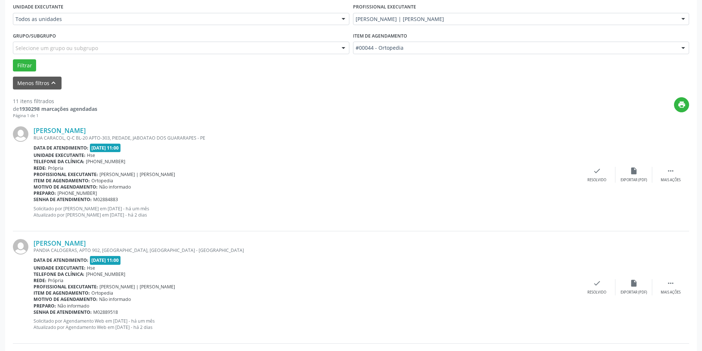
scroll to position [184, 0]
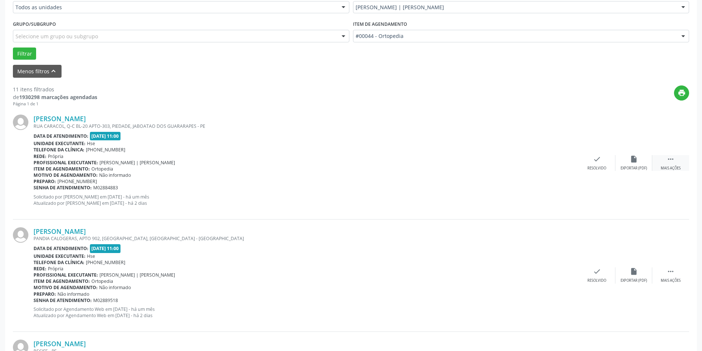
click at [664, 163] on div " Mais ações" at bounding box center [670, 163] width 37 height 16
click at [623, 159] on div "alarm_off Não compareceu" at bounding box center [633, 163] width 37 height 16
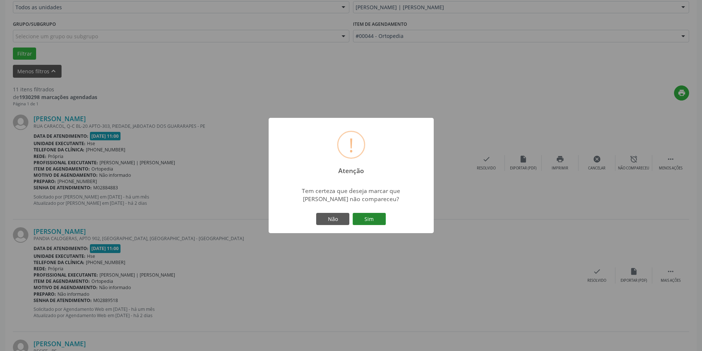
click at [375, 220] on button "Sim" at bounding box center [369, 219] width 33 height 13
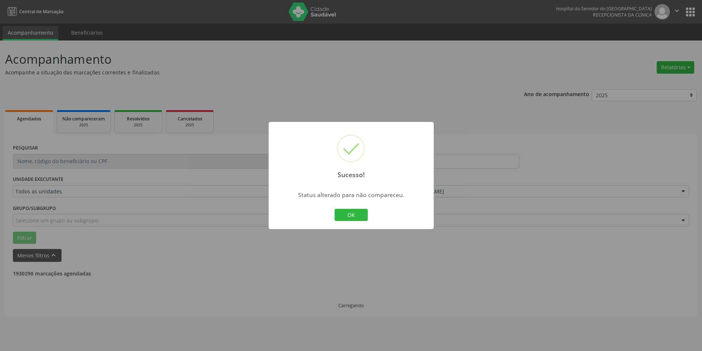
scroll to position [0, 0]
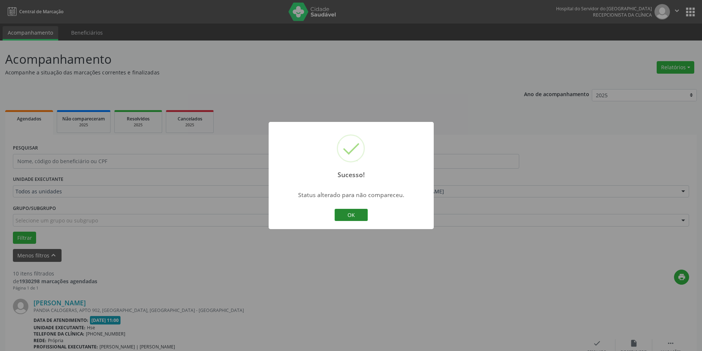
click at [354, 216] on button "OK" at bounding box center [351, 215] width 33 height 13
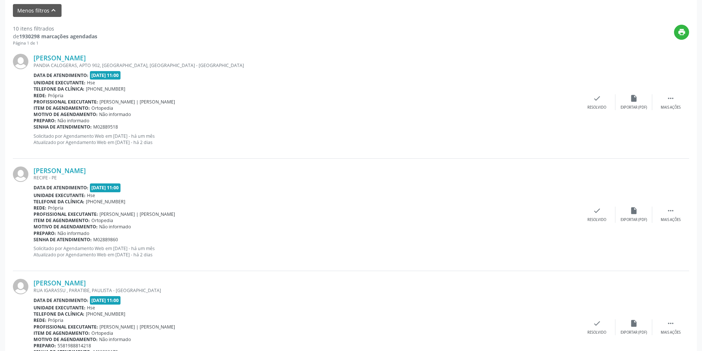
scroll to position [258, 0]
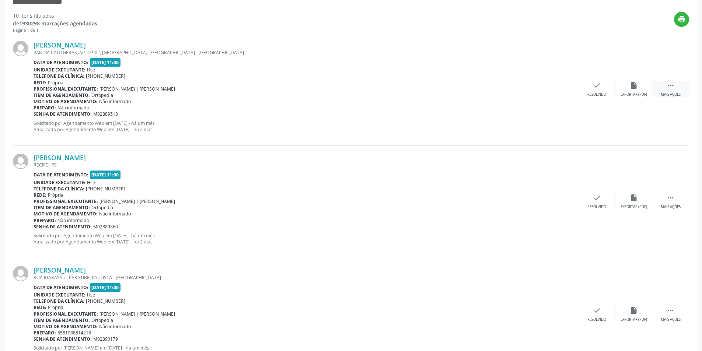
click at [674, 89] on icon "" at bounding box center [671, 85] width 8 height 8
click at [636, 90] on icon "alarm_off" at bounding box center [634, 85] width 8 height 8
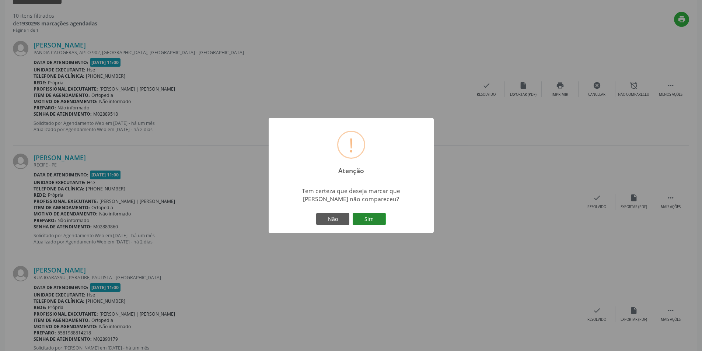
click at [367, 216] on button "Sim" at bounding box center [369, 219] width 33 height 13
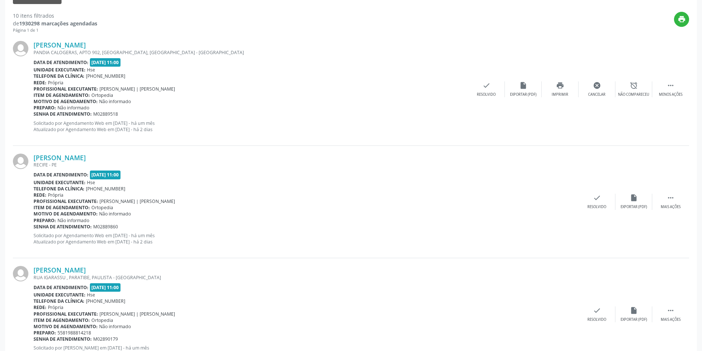
scroll to position [0, 0]
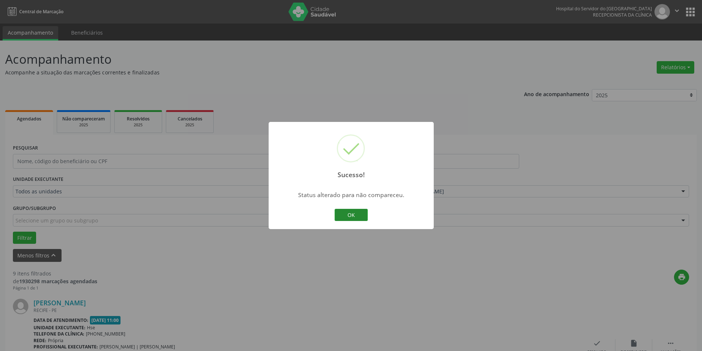
click at [356, 216] on button "OK" at bounding box center [351, 215] width 33 height 13
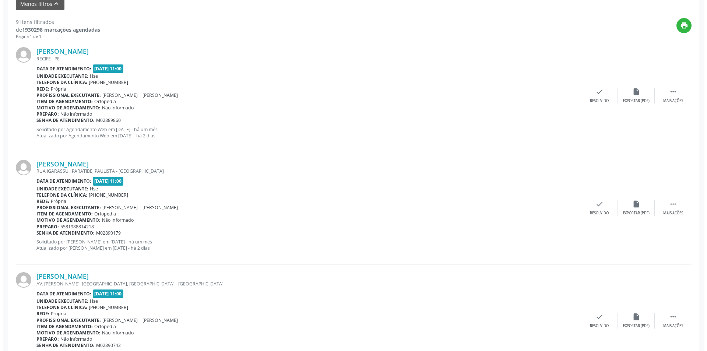
scroll to position [258, 0]
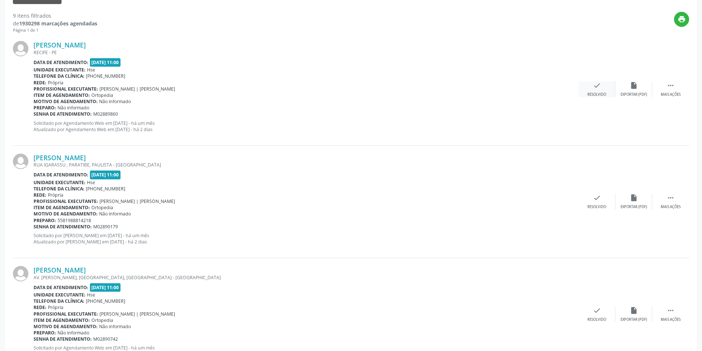
click at [595, 87] on icon "check" at bounding box center [597, 85] width 8 height 8
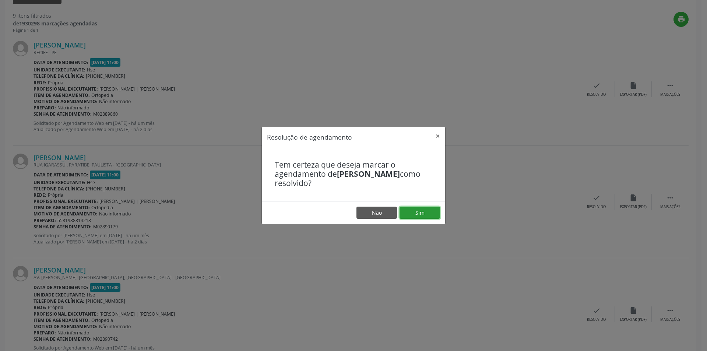
click at [429, 213] on button "Sim" at bounding box center [420, 213] width 41 height 13
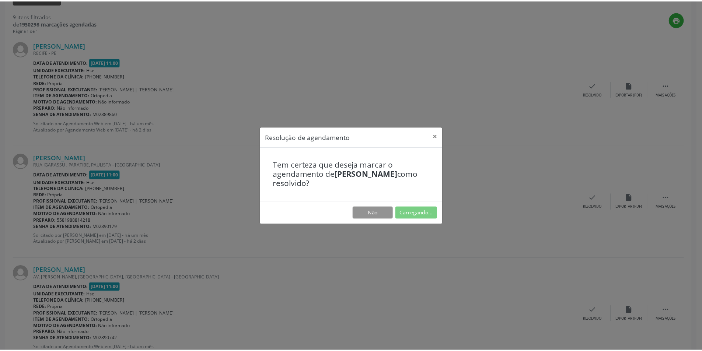
scroll to position [0, 0]
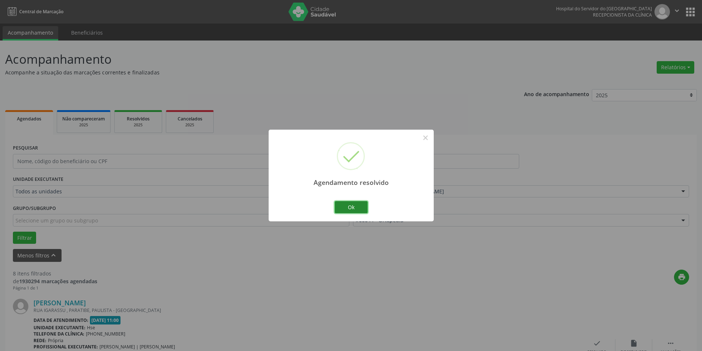
click at [357, 208] on button "Ok" at bounding box center [351, 207] width 33 height 13
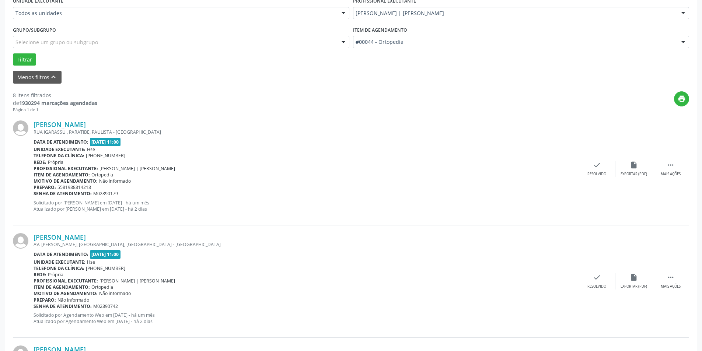
scroll to position [221, 0]
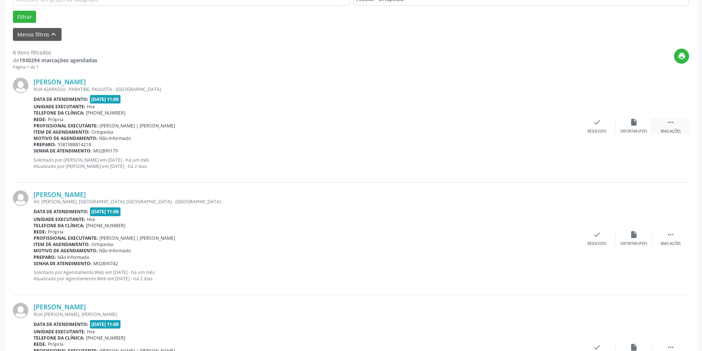
click at [673, 123] on icon "" at bounding box center [671, 122] width 8 height 8
click at [631, 134] on div "Não compareceu" at bounding box center [633, 131] width 31 height 5
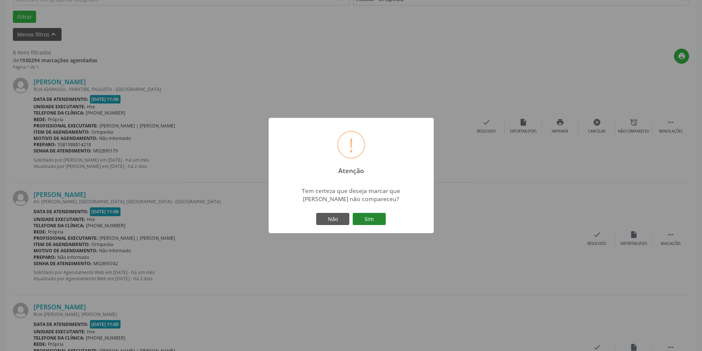
click at [361, 219] on button "Sim" at bounding box center [369, 219] width 33 height 13
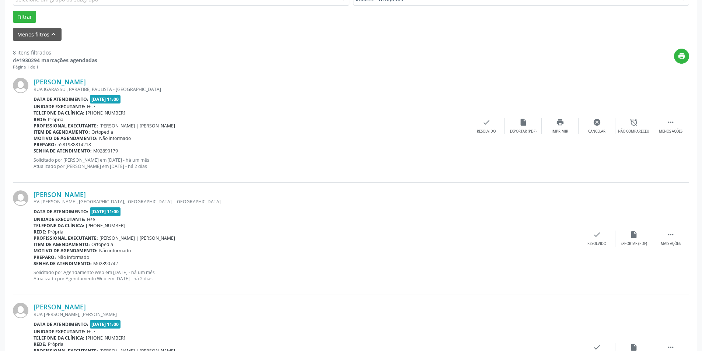
scroll to position [0, 0]
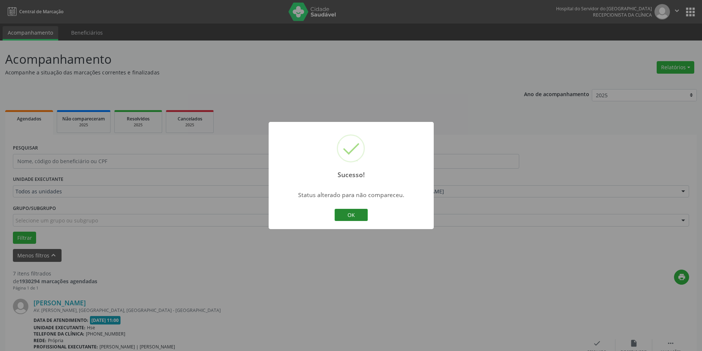
click at [359, 218] on button "OK" at bounding box center [351, 215] width 33 height 13
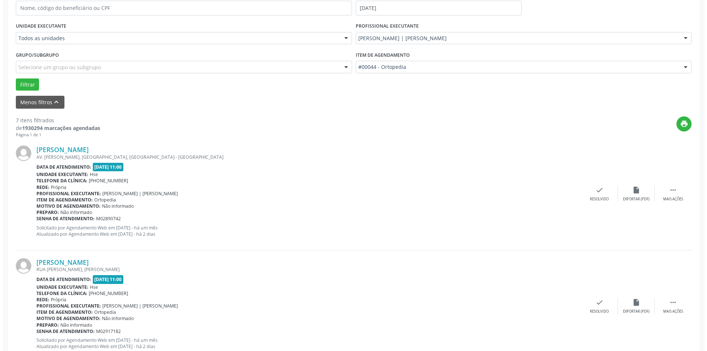
scroll to position [258, 0]
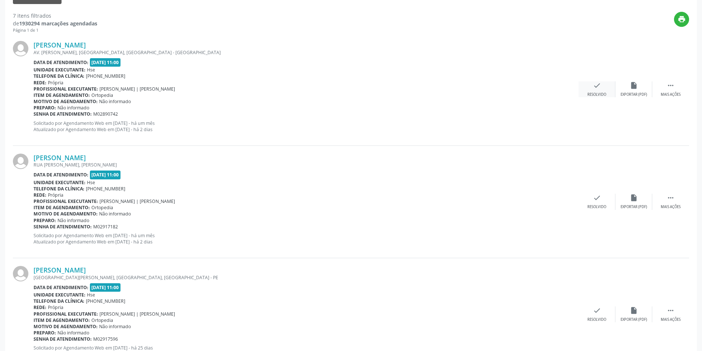
click at [597, 91] on div "check Resolvido" at bounding box center [596, 89] width 37 height 16
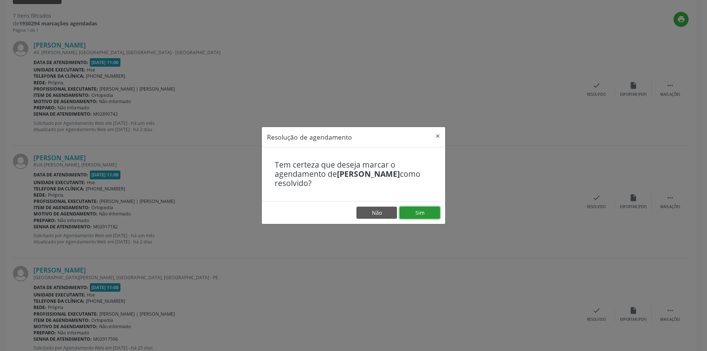
click at [412, 215] on button "Sim" at bounding box center [420, 213] width 41 height 13
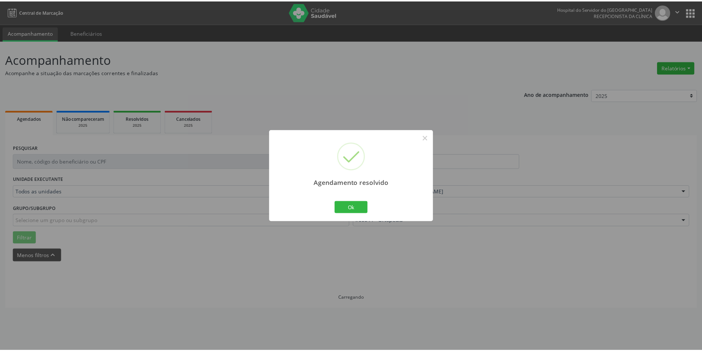
scroll to position [0, 0]
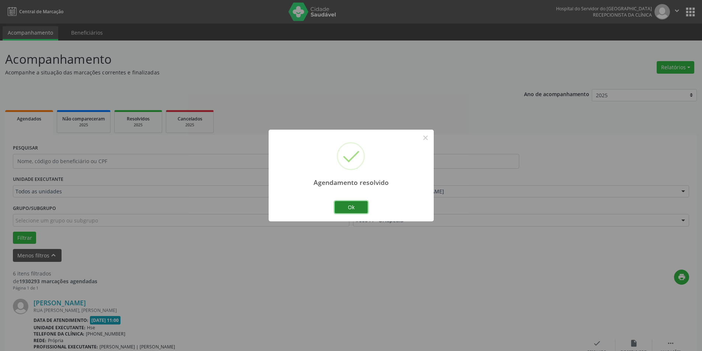
click at [360, 208] on button "Ok" at bounding box center [351, 207] width 33 height 13
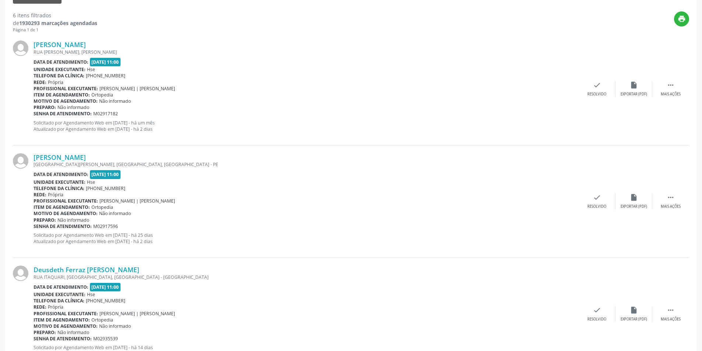
scroll to position [295, 0]
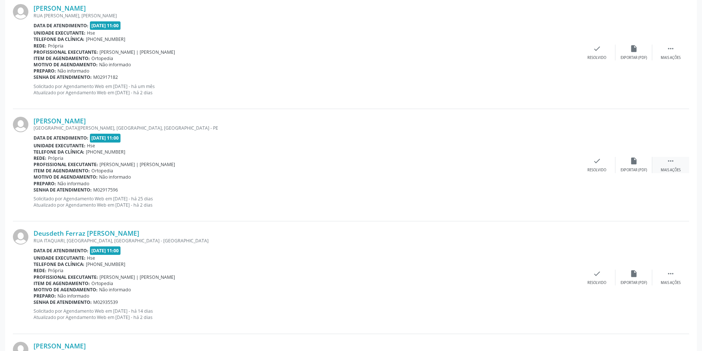
click at [668, 161] on icon "" at bounding box center [671, 161] width 8 height 8
click at [621, 162] on div "alarm_off Não compareceu" at bounding box center [633, 165] width 37 height 16
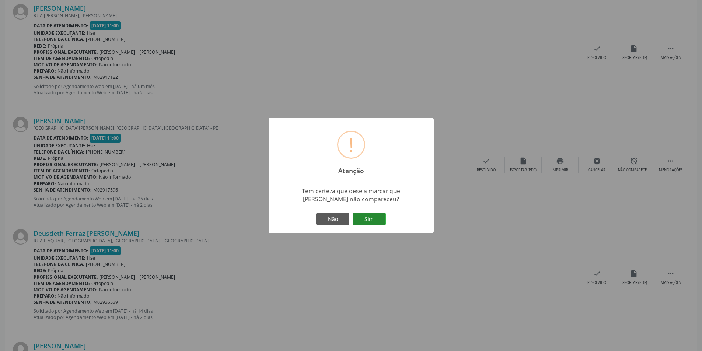
click at [365, 218] on button "Sim" at bounding box center [369, 219] width 33 height 13
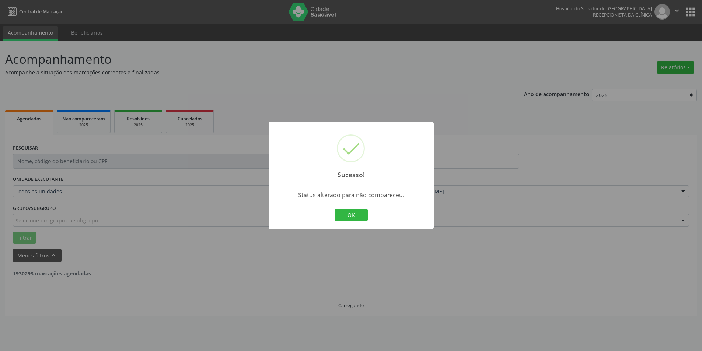
scroll to position [0, 0]
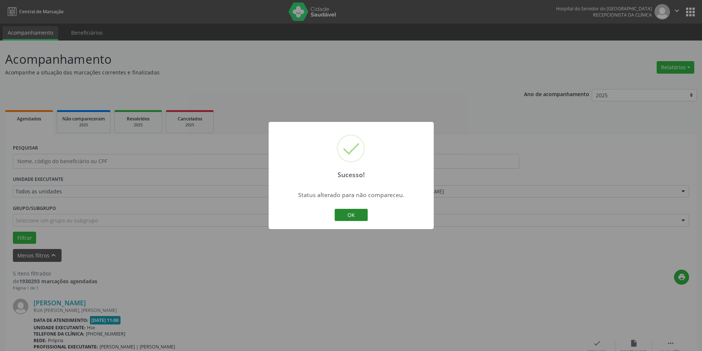
click at [355, 219] on button "OK" at bounding box center [351, 215] width 33 height 13
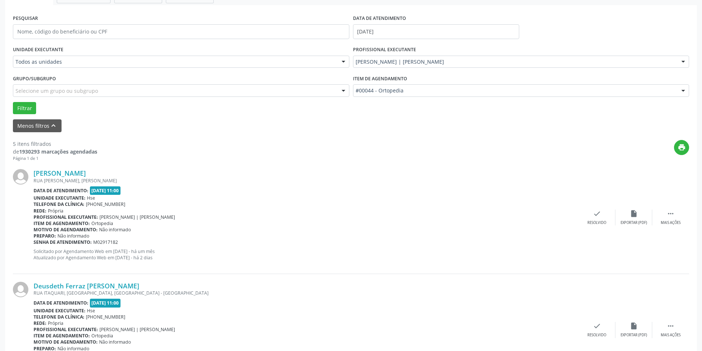
scroll to position [147, 0]
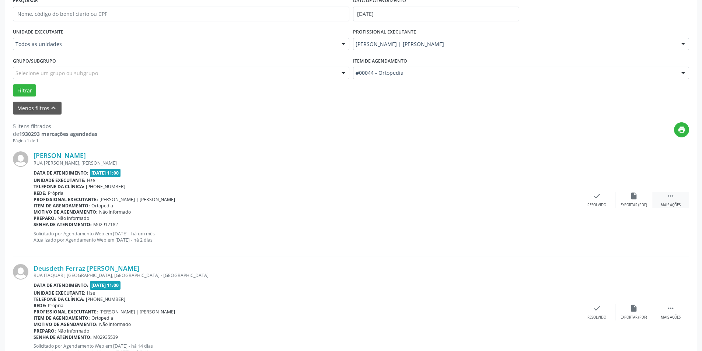
click at [674, 195] on icon "" at bounding box center [671, 196] width 8 height 8
click at [639, 200] on div "alarm_off Não compareceu" at bounding box center [633, 200] width 37 height 16
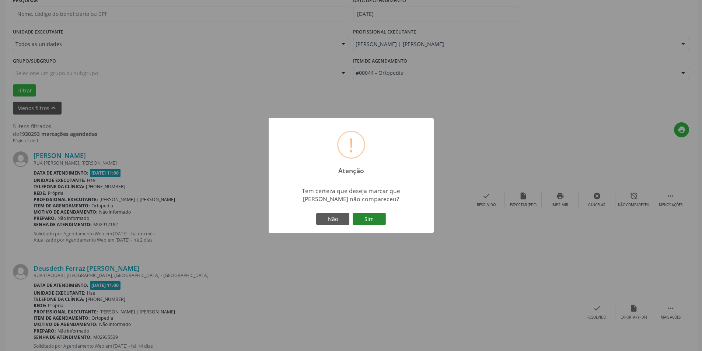
click at [376, 218] on button "Sim" at bounding box center [369, 219] width 33 height 13
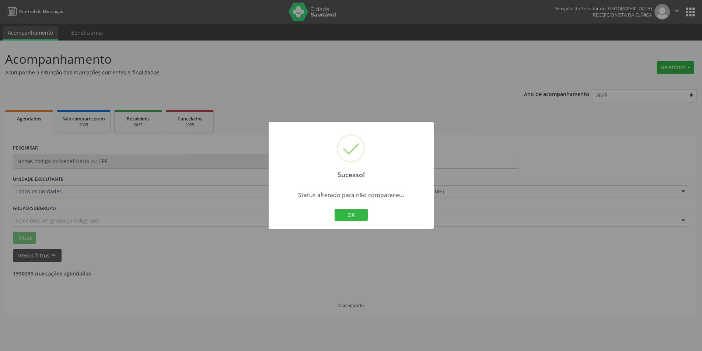
scroll to position [0, 0]
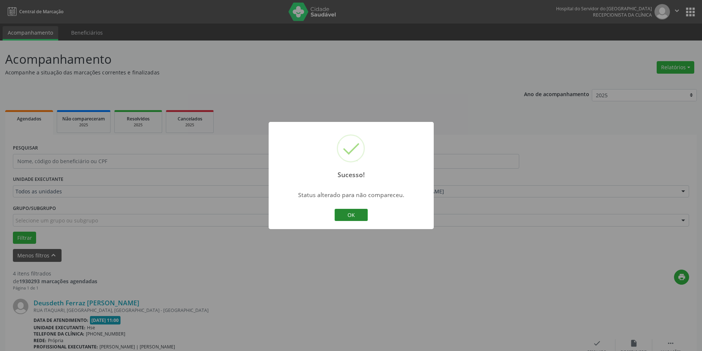
click at [351, 214] on button "OK" at bounding box center [351, 215] width 33 height 13
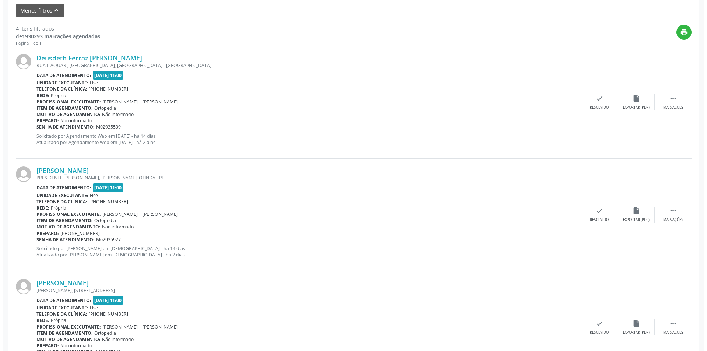
scroll to position [258, 0]
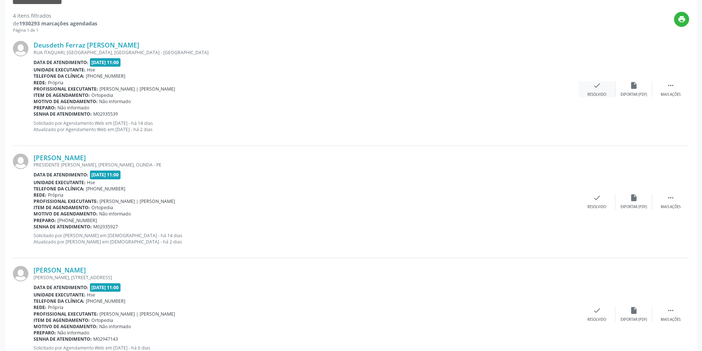
click at [600, 92] on div "Resolvido" at bounding box center [596, 94] width 19 height 5
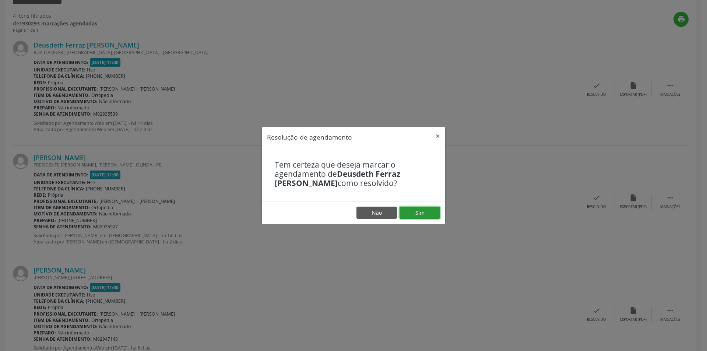
click at [431, 207] on button "Sim" at bounding box center [420, 213] width 41 height 13
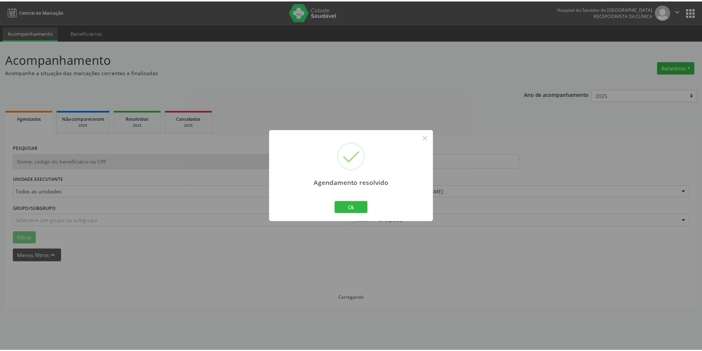
scroll to position [0, 0]
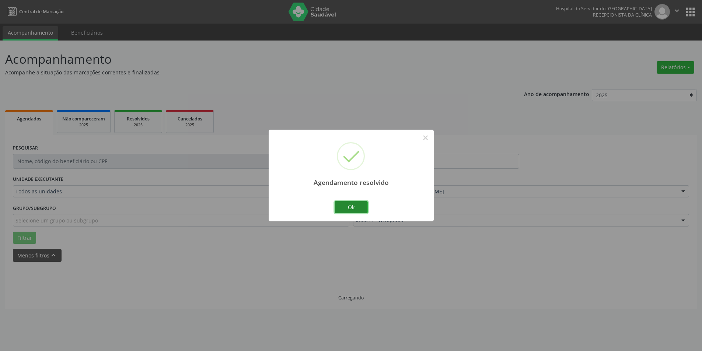
click at [362, 208] on button "Ok" at bounding box center [351, 207] width 33 height 13
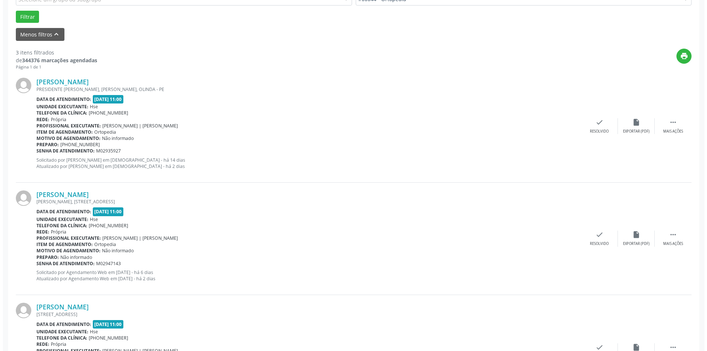
scroll to position [258, 0]
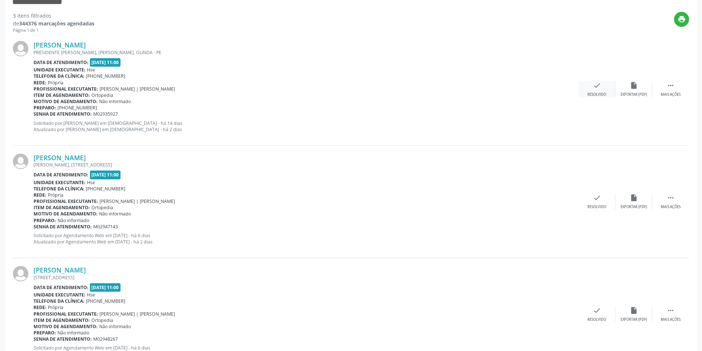
click at [608, 91] on div "check Resolvido" at bounding box center [596, 89] width 37 height 16
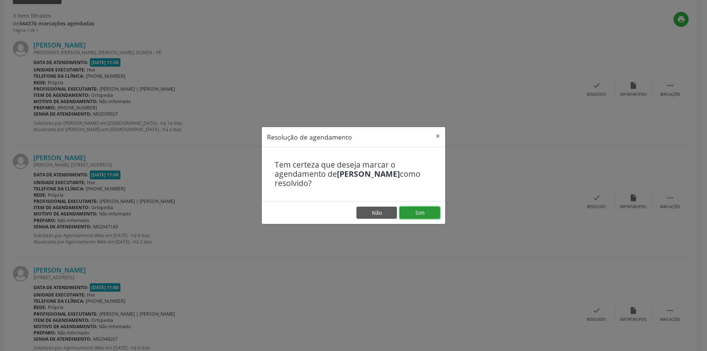
click at [426, 212] on button "Sim" at bounding box center [420, 213] width 41 height 13
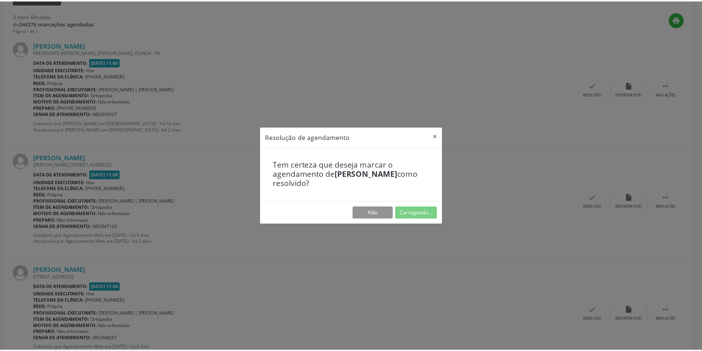
scroll to position [0, 0]
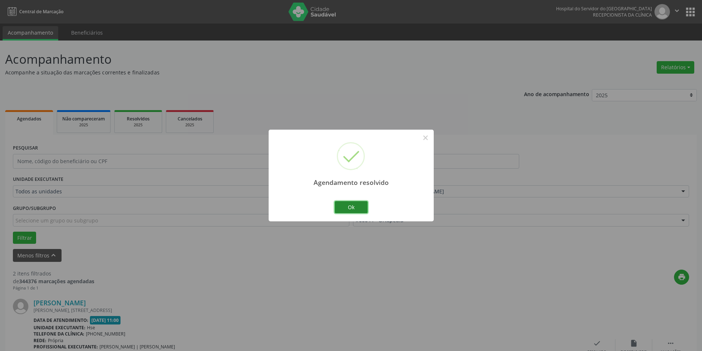
click at [360, 208] on button "Ok" at bounding box center [351, 207] width 33 height 13
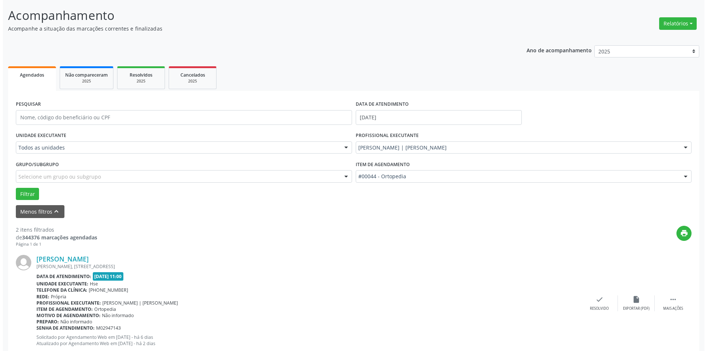
scroll to position [178, 0]
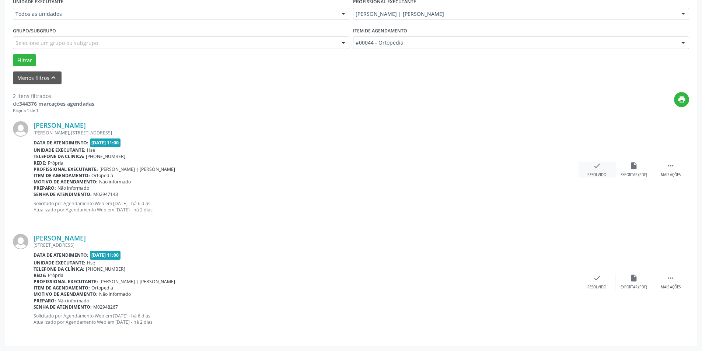
click at [604, 165] on div "check Resolvido" at bounding box center [596, 170] width 37 height 16
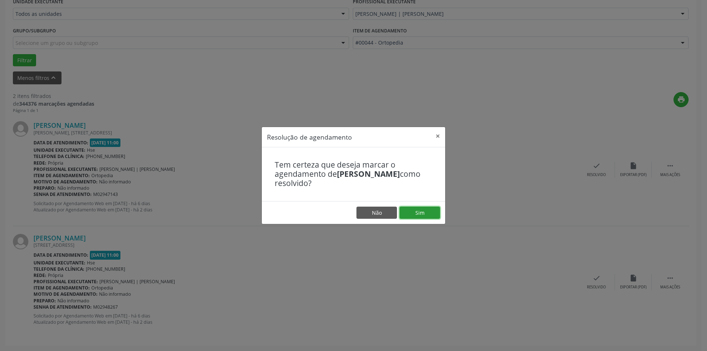
click at [433, 213] on button "Sim" at bounding box center [420, 213] width 41 height 13
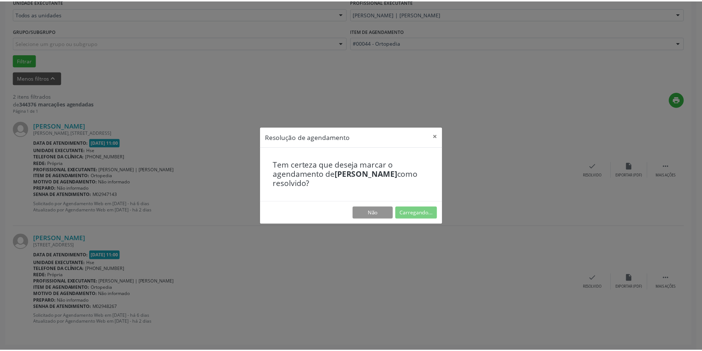
scroll to position [0, 0]
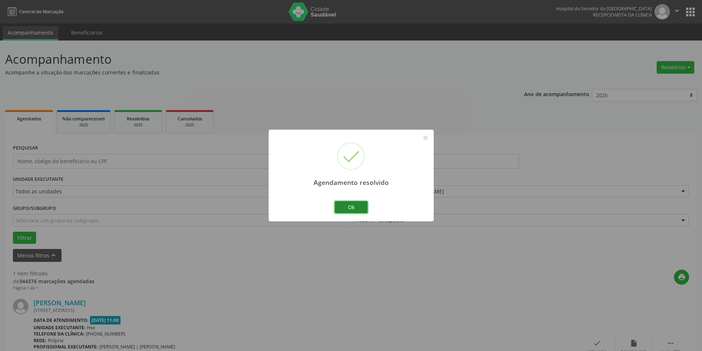
click at [352, 204] on button "Ok" at bounding box center [351, 207] width 33 height 13
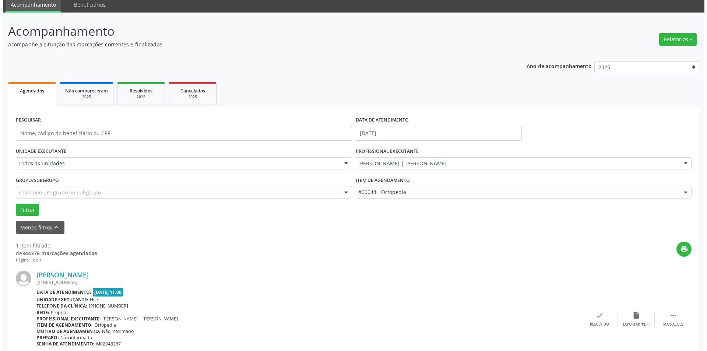
scroll to position [65, 0]
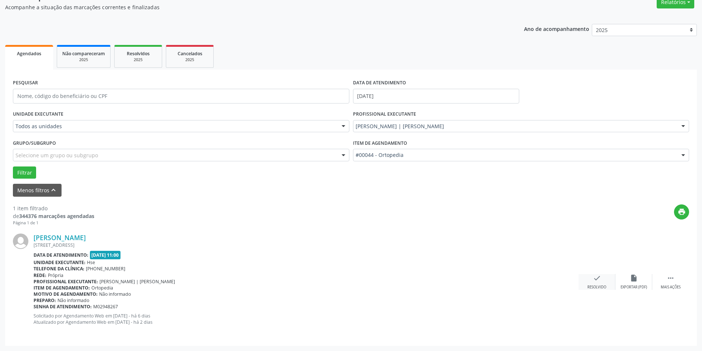
click at [606, 284] on div "check Resolvido" at bounding box center [596, 282] width 37 height 16
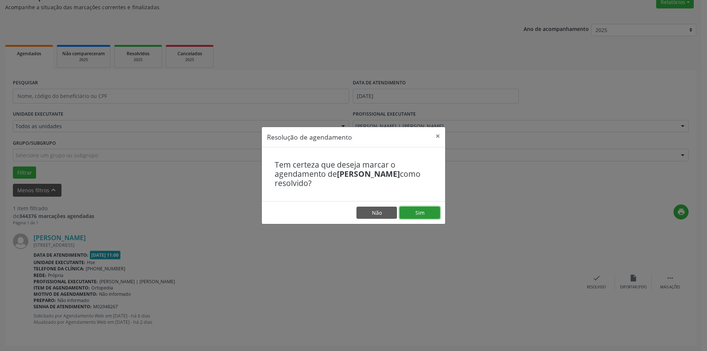
click at [415, 210] on button "Sim" at bounding box center [420, 213] width 41 height 13
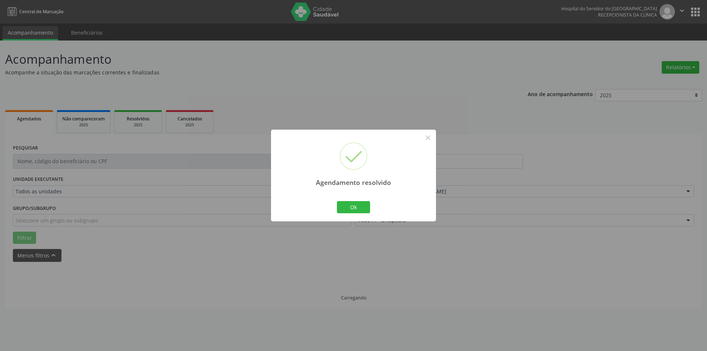
scroll to position [0, 0]
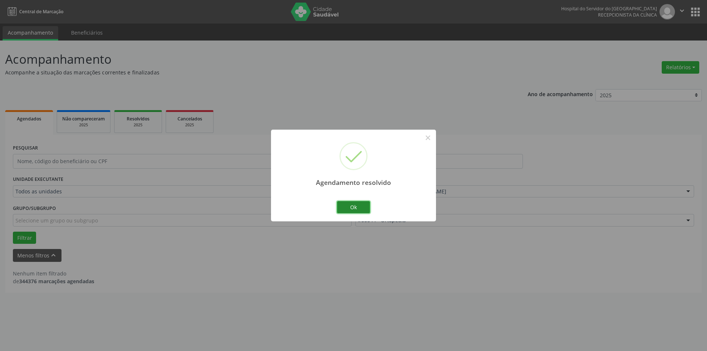
click at [357, 211] on button "Ok" at bounding box center [353, 207] width 33 height 13
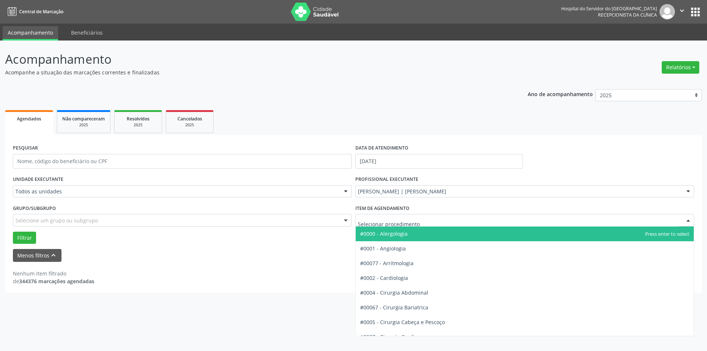
click at [453, 216] on div at bounding box center [525, 220] width 339 height 13
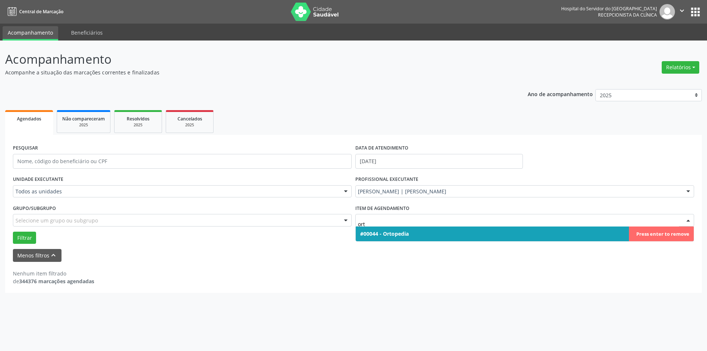
type input "orto"
click at [447, 232] on span "#00044 - Ortopedia" at bounding box center [525, 234] width 338 height 15
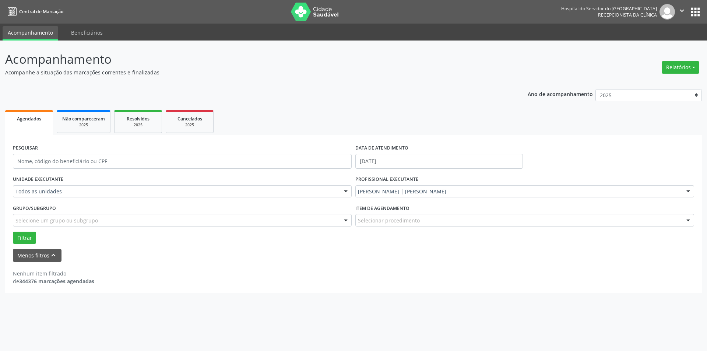
click at [422, 218] on div "Selecionar procedimento" at bounding box center [525, 220] width 339 height 13
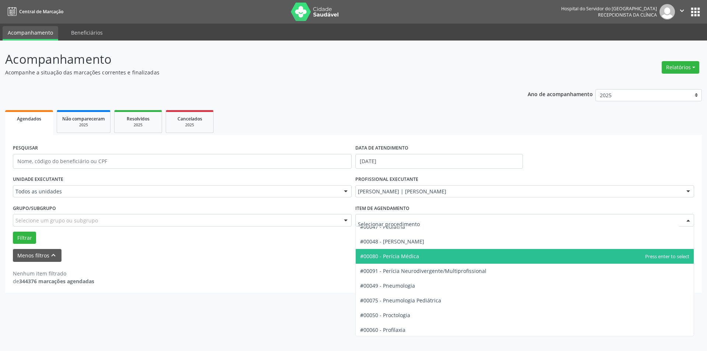
scroll to position [1216, 0]
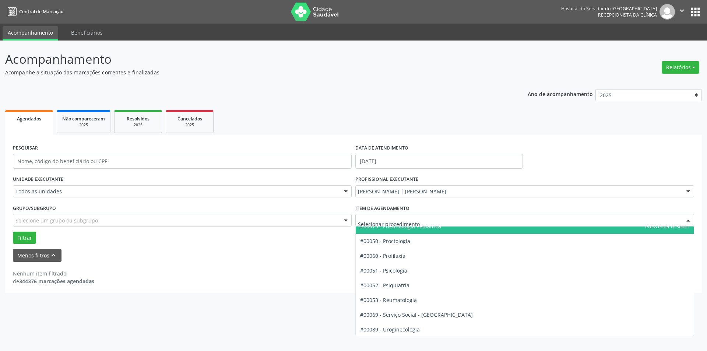
click at [450, 49] on div "Acompanhamento Acompanhe a situação das marcações correntes e finalizadas Relat…" at bounding box center [353, 196] width 707 height 311
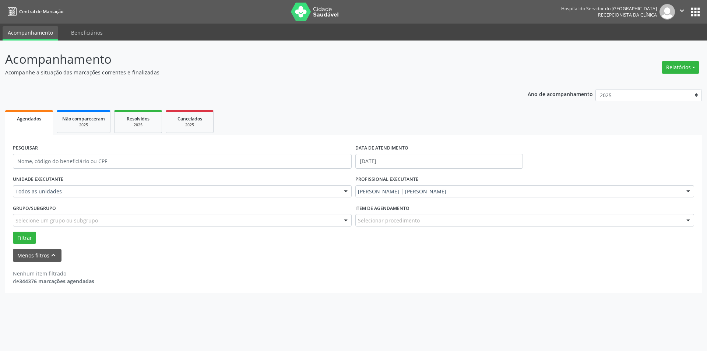
click at [11, 69] on div "Acompanhamento Acompanhe a situação das marcações correntes e finalizadas Relat…" at bounding box center [353, 196] width 707 height 311
click at [22, 256] on button "Menos filtros keyboard_arrow_up" at bounding box center [37, 255] width 49 height 13
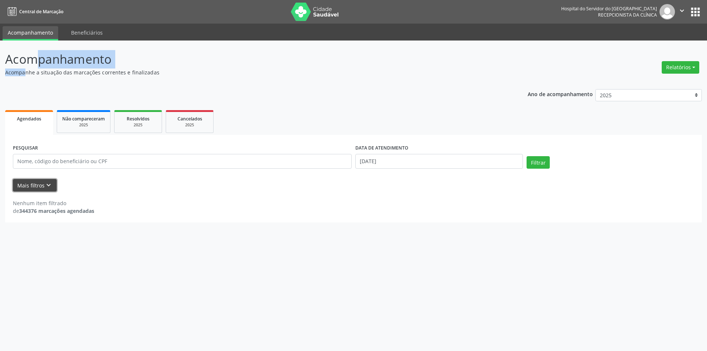
click at [43, 182] on button "Mais filtros keyboard_arrow_down" at bounding box center [35, 185] width 44 height 13
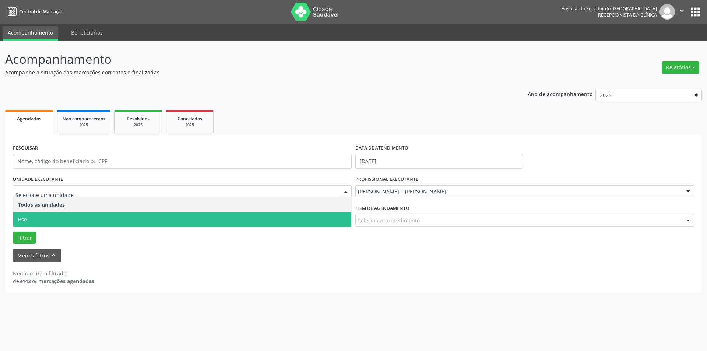
click at [348, 192] on div at bounding box center [345, 192] width 11 height 13
click at [339, 215] on span "Hse" at bounding box center [182, 219] width 338 height 15
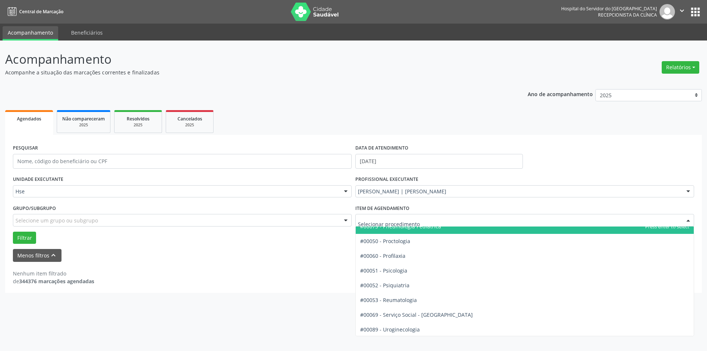
click at [689, 220] on div at bounding box center [688, 220] width 11 height 13
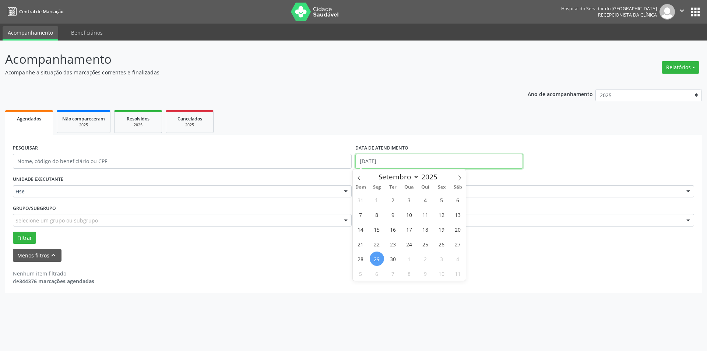
drag, startPoint x: 387, startPoint y: 159, endPoint x: 353, endPoint y: 167, distance: 35.1
click at [353, 167] on div "PESQUISAR DATA DE ATENDIMENTO [DATE]" at bounding box center [353, 158] width 685 height 31
click at [380, 257] on span "29" at bounding box center [377, 259] width 14 height 14
type input "[DATE]"
click at [380, 257] on span "29" at bounding box center [377, 259] width 14 height 14
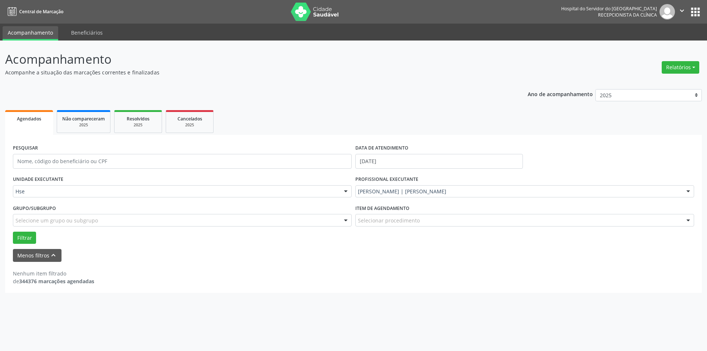
click at [688, 192] on div at bounding box center [688, 192] width 11 height 13
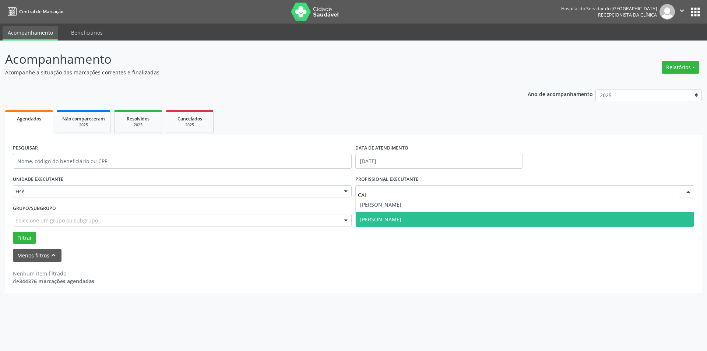
type input "CAIO"
click at [402, 221] on span "[PERSON_NAME]" at bounding box center [380, 219] width 41 height 7
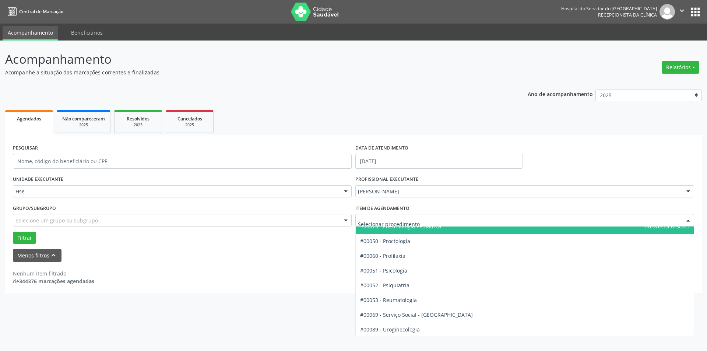
click at [688, 218] on div at bounding box center [688, 220] width 11 height 13
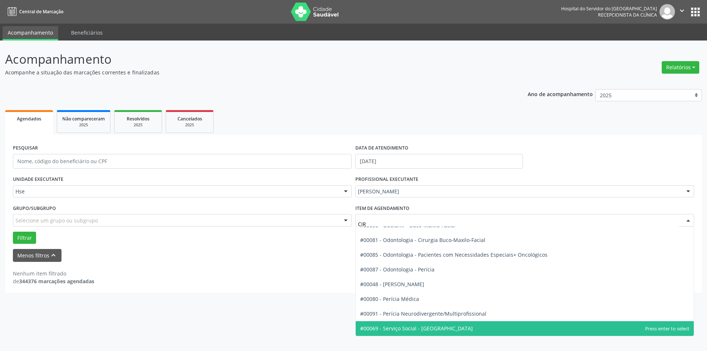
scroll to position [126, 0]
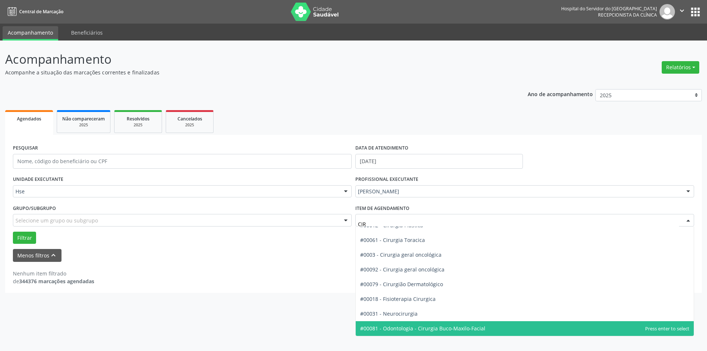
type input "CIRU"
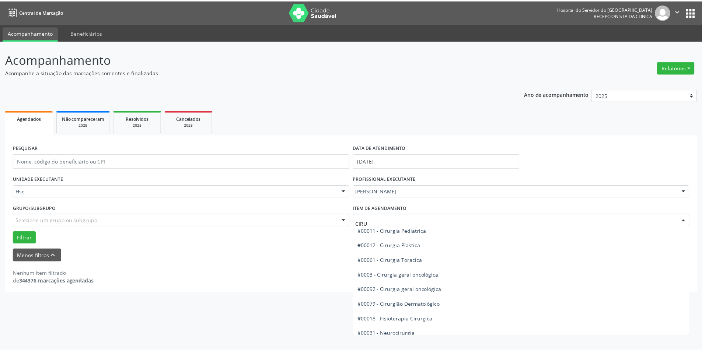
scroll to position [104, 0]
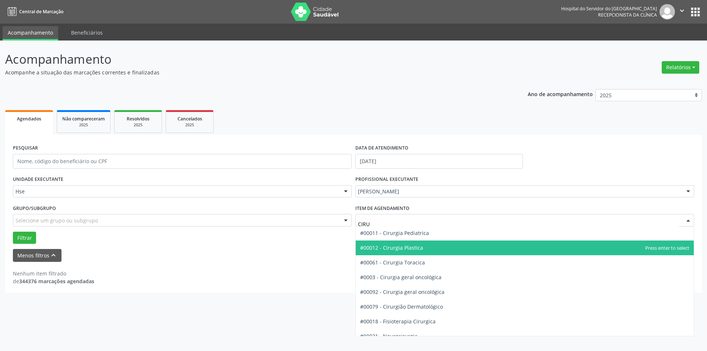
click at [404, 247] on span "#00012 - Cirurgia Plastica" at bounding box center [391, 247] width 63 height 7
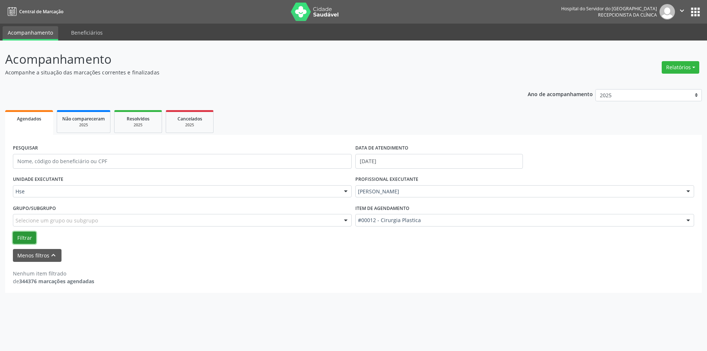
click at [21, 235] on button "Filtrar" at bounding box center [24, 238] width 23 height 13
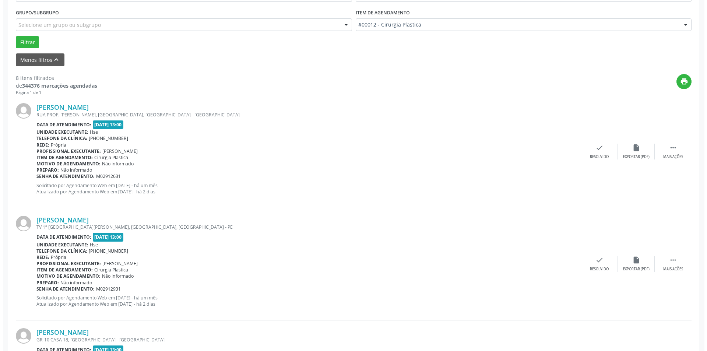
scroll to position [214, 0]
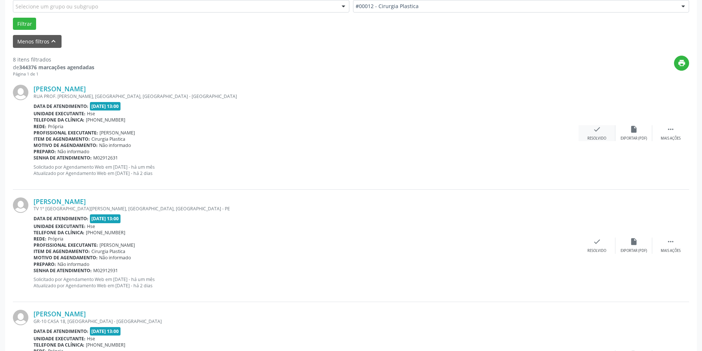
click at [596, 133] on icon "check" at bounding box center [597, 129] width 8 height 8
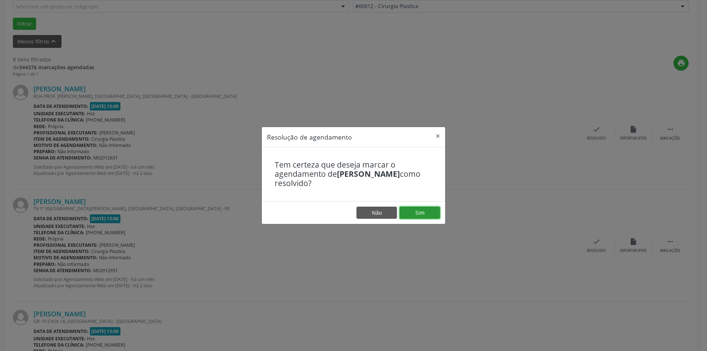
click at [417, 211] on button "Sim" at bounding box center [420, 213] width 41 height 13
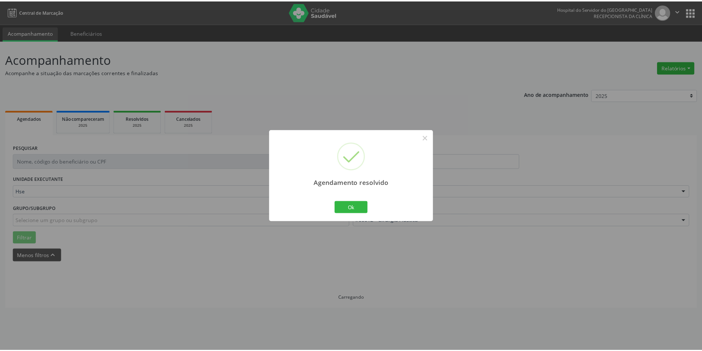
scroll to position [0, 0]
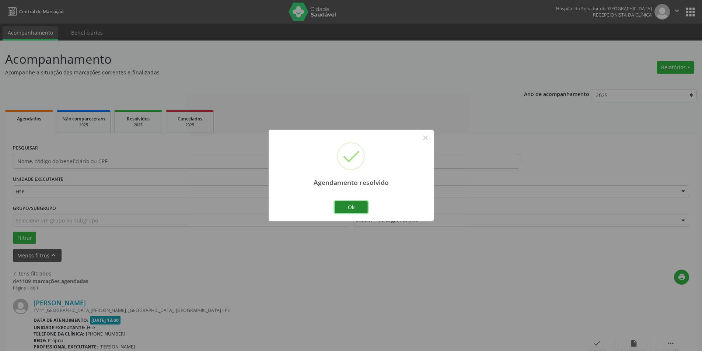
click at [361, 206] on button "Ok" at bounding box center [351, 207] width 33 height 13
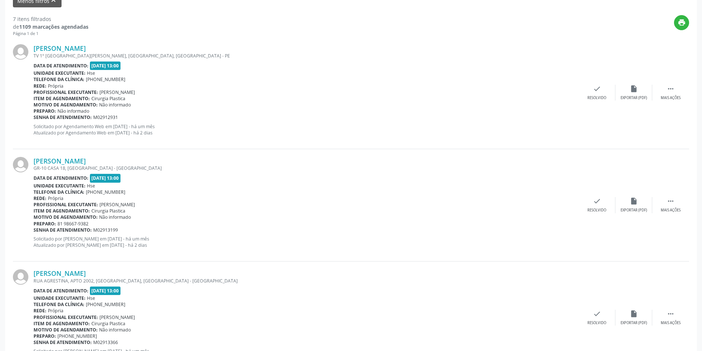
scroll to position [258, 0]
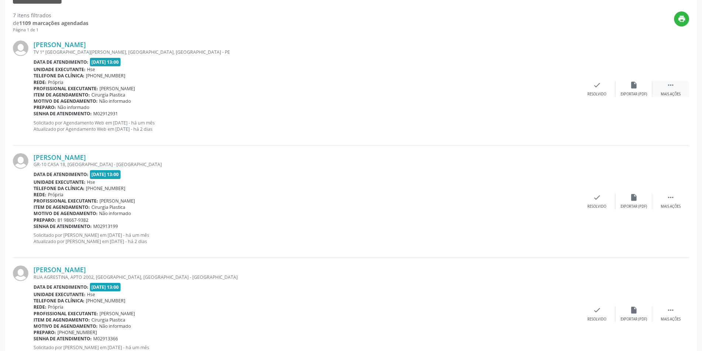
click at [674, 84] on icon "" at bounding box center [671, 85] width 8 height 8
click at [630, 87] on icon "alarm_off" at bounding box center [634, 85] width 8 height 8
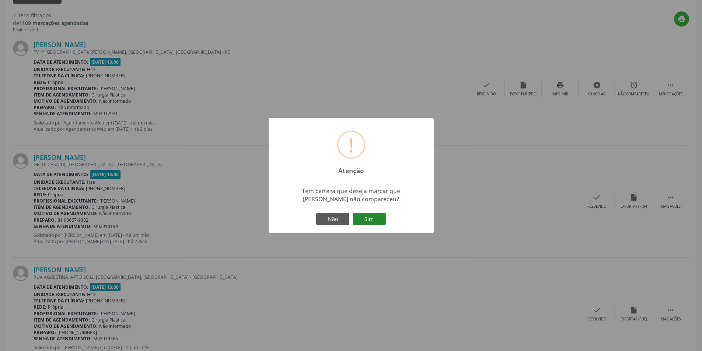
click at [368, 217] on button "Sim" at bounding box center [369, 219] width 33 height 13
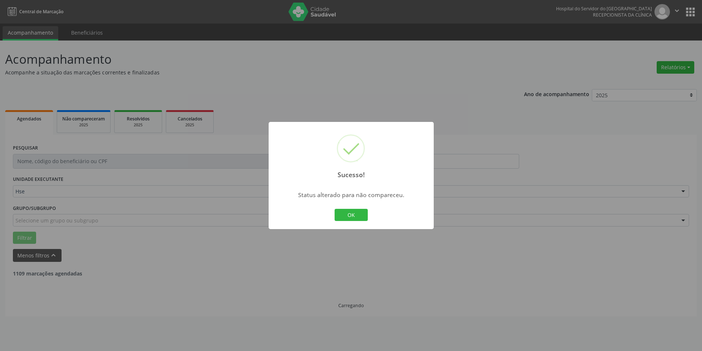
scroll to position [0, 0]
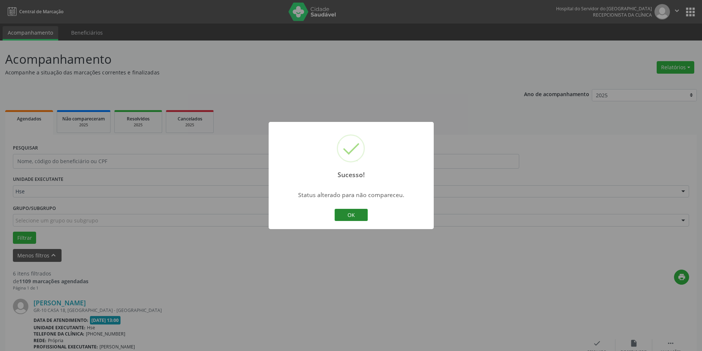
click at [356, 213] on button "OK" at bounding box center [351, 215] width 33 height 13
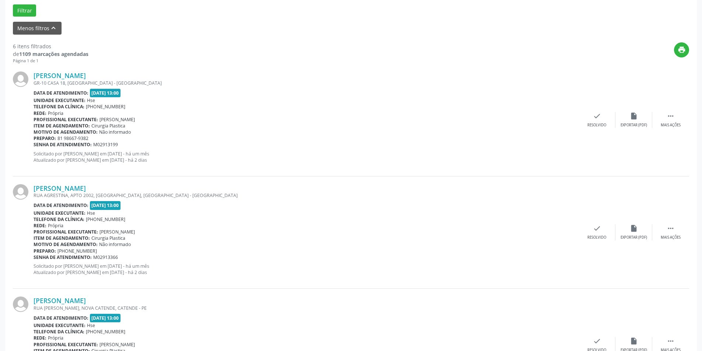
scroll to position [238, 0]
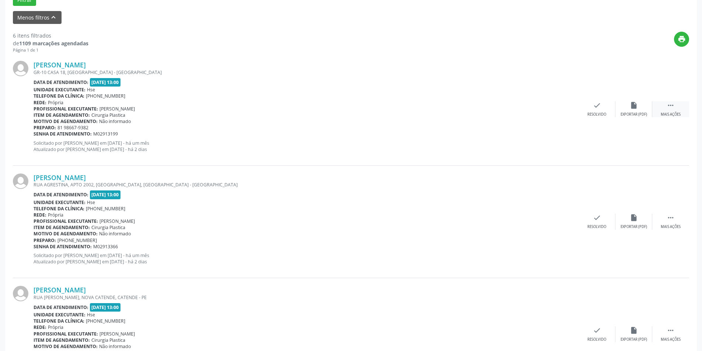
click at [676, 111] on div " Mais ações" at bounding box center [670, 109] width 37 height 16
click at [624, 104] on div "alarm_off Não compareceu" at bounding box center [633, 109] width 37 height 16
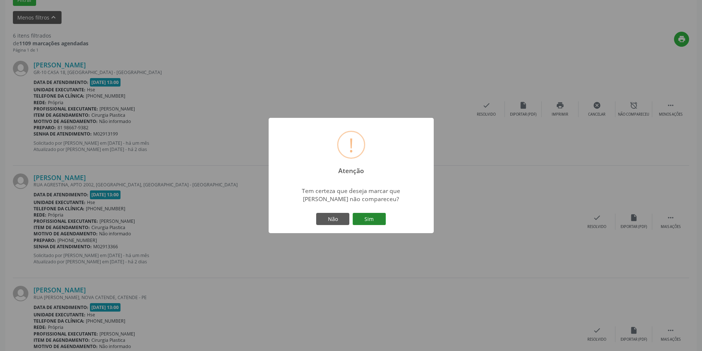
click at [374, 216] on button "Sim" at bounding box center [369, 219] width 33 height 13
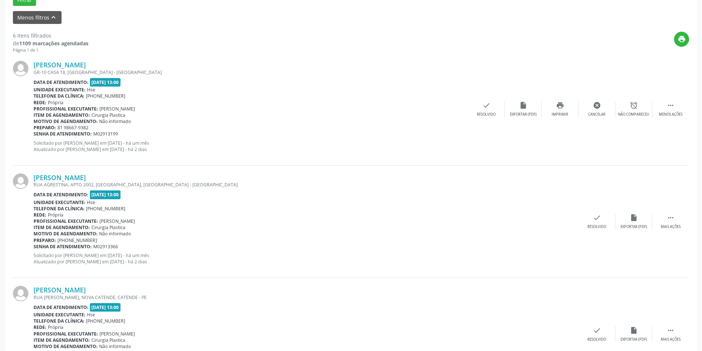
scroll to position [0, 0]
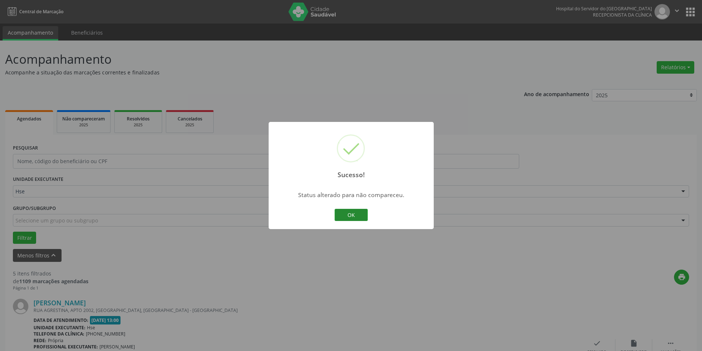
click at [352, 213] on button "OK" at bounding box center [351, 215] width 33 height 13
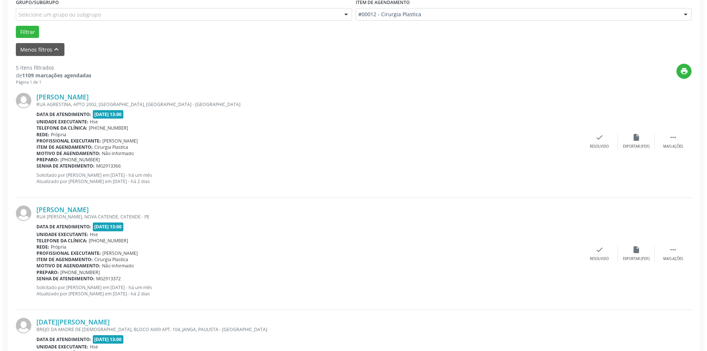
scroll to position [209, 0]
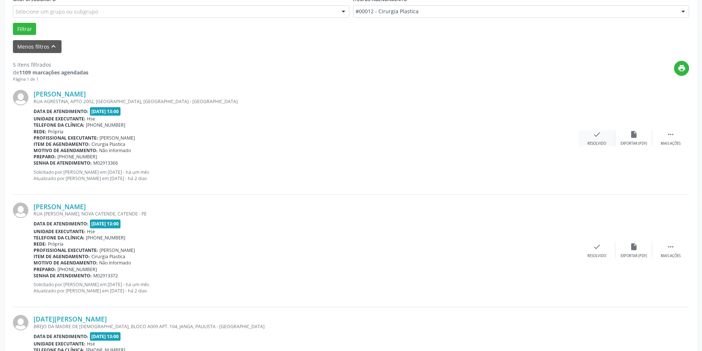
click at [604, 134] on div "check Resolvido" at bounding box center [596, 138] width 37 height 16
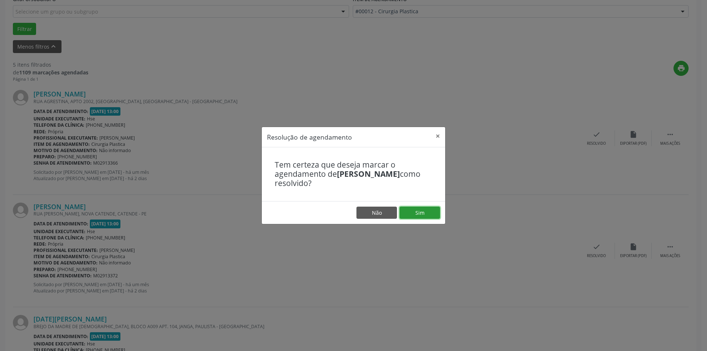
click at [416, 210] on button "Sim" at bounding box center [420, 213] width 41 height 13
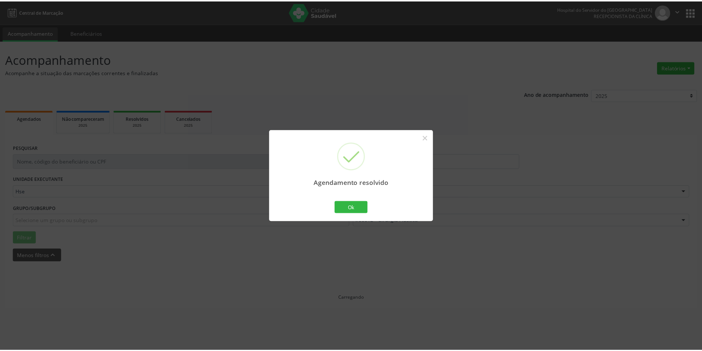
scroll to position [0, 0]
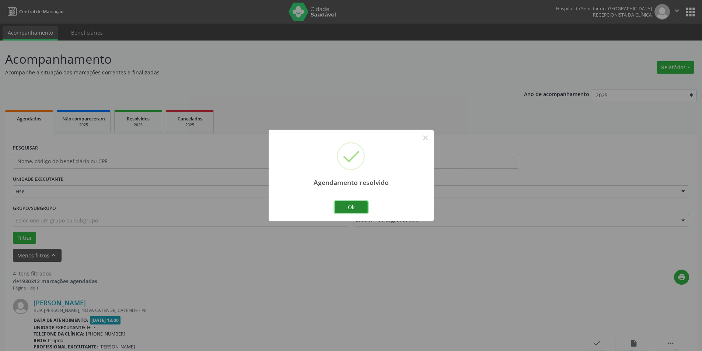
click at [361, 205] on button "Ok" at bounding box center [351, 207] width 33 height 13
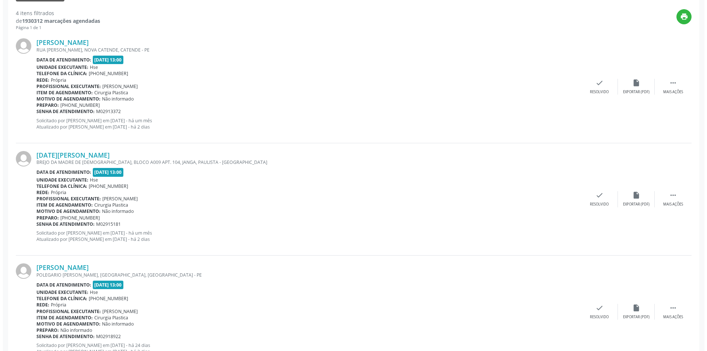
scroll to position [270, 0]
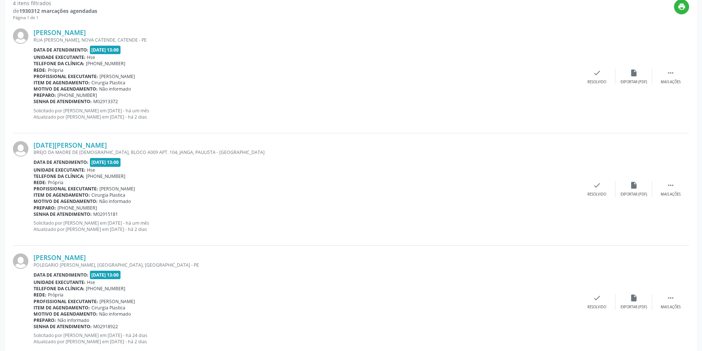
click at [596, 68] on div "[PERSON_NAME] [GEOGRAPHIC_DATA][PERSON_NAME], [GEOGRAPHIC_DATA], CATENDE - PE D…" at bounding box center [351, 77] width 676 height 112
click at [597, 76] on icon "check" at bounding box center [597, 73] width 8 height 8
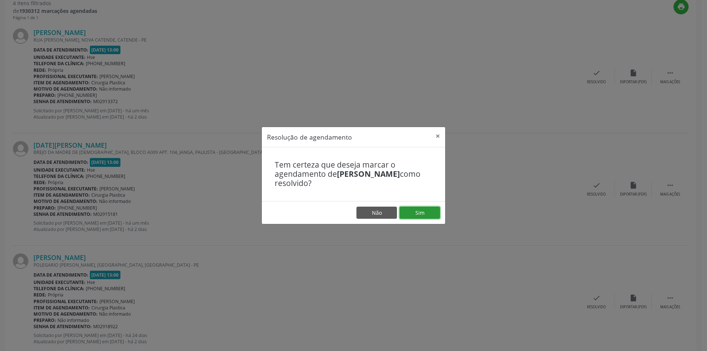
click at [419, 216] on button "Sim" at bounding box center [420, 213] width 41 height 13
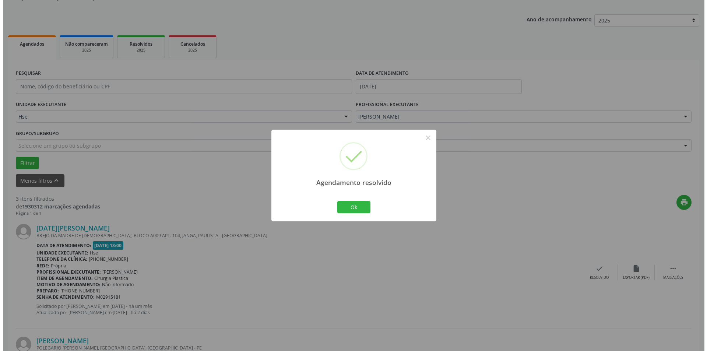
scroll to position [79, 0]
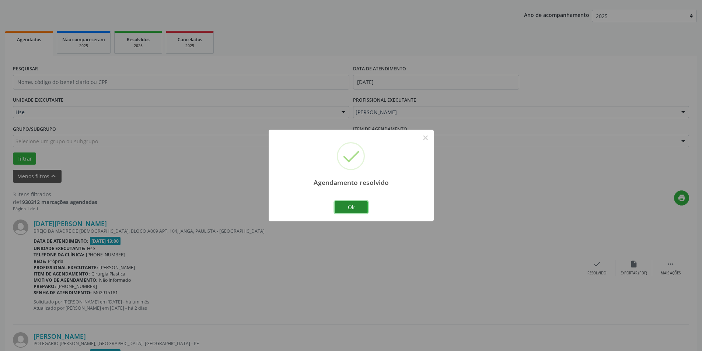
click at [352, 206] on button "Ok" at bounding box center [351, 207] width 33 height 13
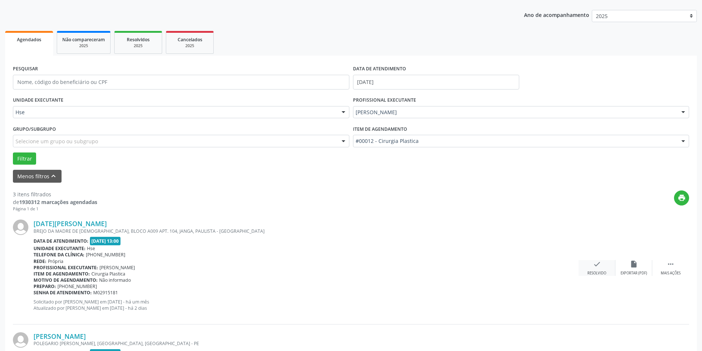
click at [598, 263] on icon "check" at bounding box center [597, 264] width 8 height 8
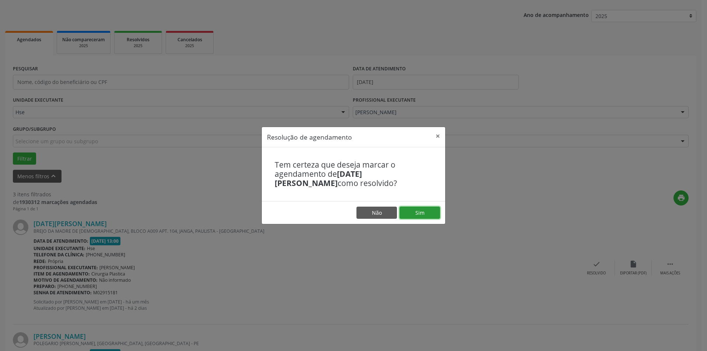
click at [423, 208] on button "Sim" at bounding box center [420, 213] width 41 height 13
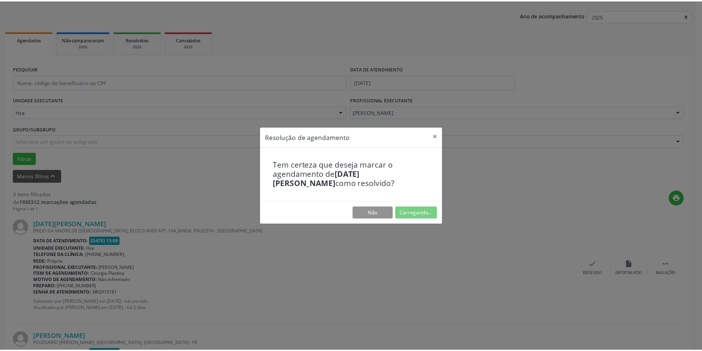
scroll to position [0, 0]
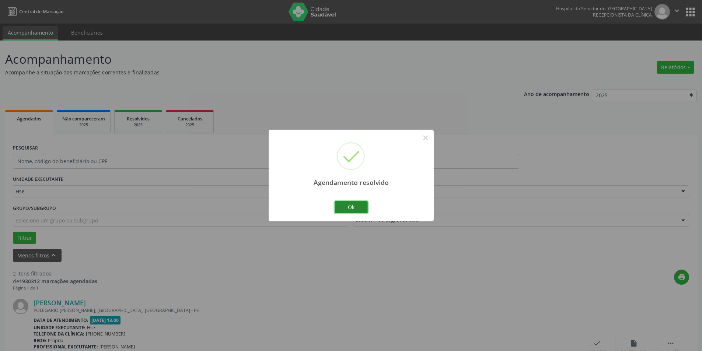
click at [357, 203] on button "Ok" at bounding box center [351, 207] width 33 height 13
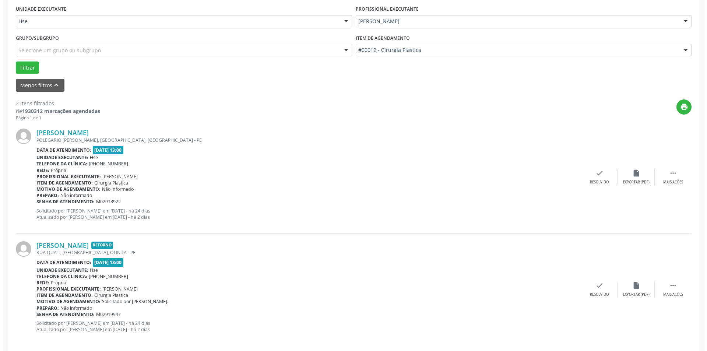
scroll to position [178, 0]
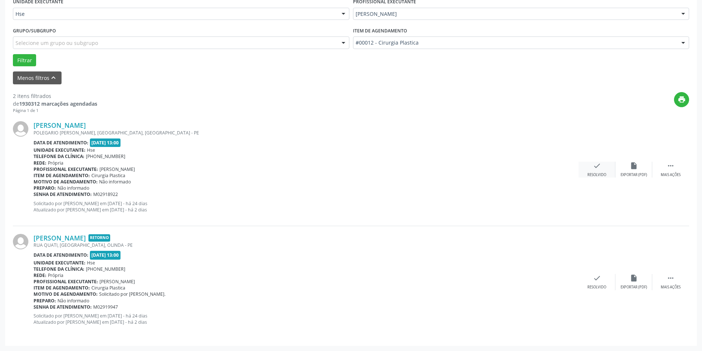
click at [600, 169] on icon "check" at bounding box center [597, 166] width 8 height 8
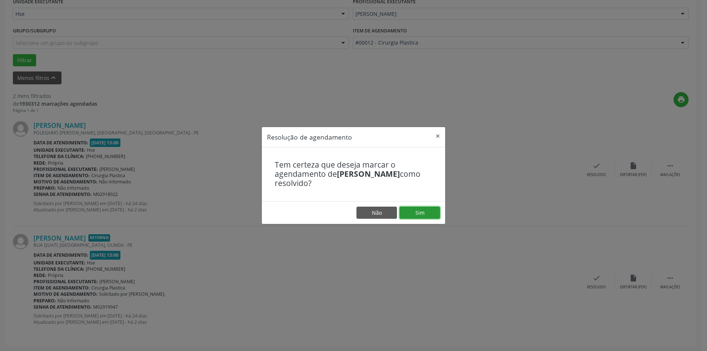
click at [429, 210] on button "Sim" at bounding box center [420, 213] width 41 height 13
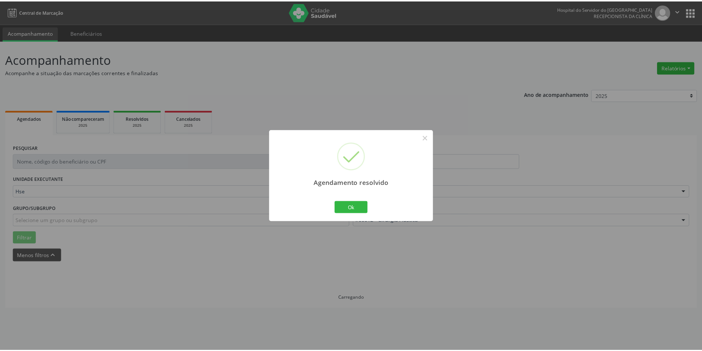
scroll to position [0, 0]
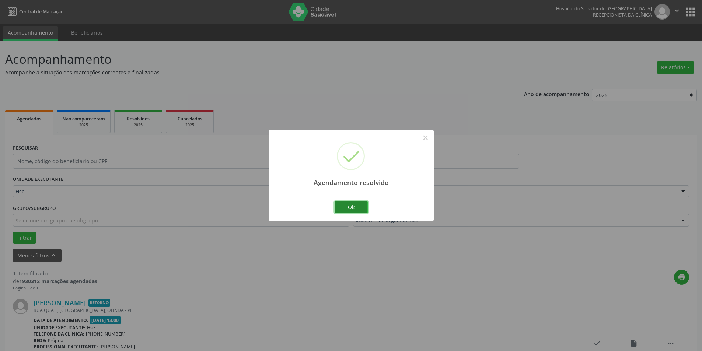
click at [349, 208] on button "Ok" at bounding box center [351, 207] width 33 height 13
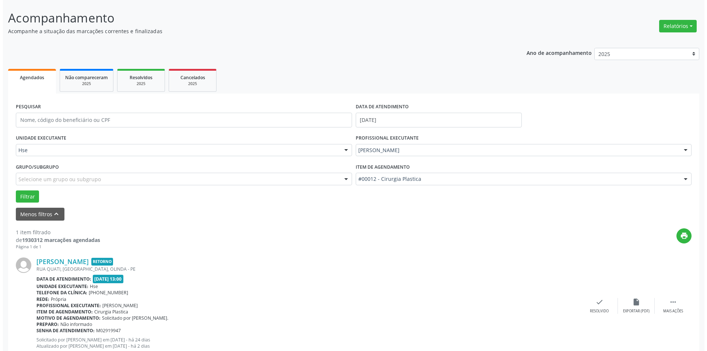
scroll to position [65, 0]
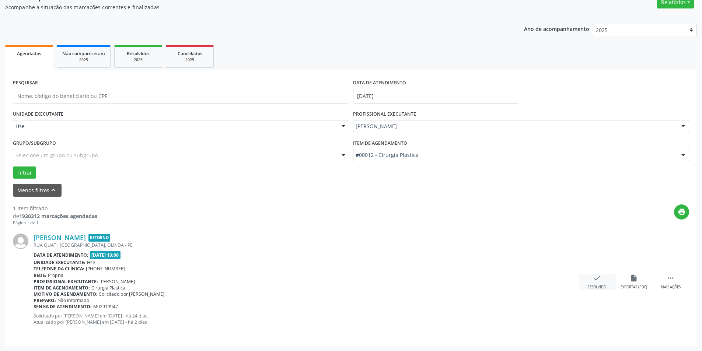
click at [601, 283] on div "check Resolvido" at bounding box center [596, 282] width 37 height 16
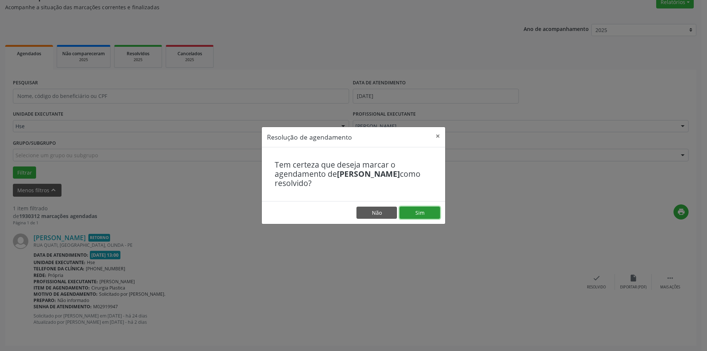
click at [428, 210] on button "Sim" at bounding box center [420, 213] width 41 height 13
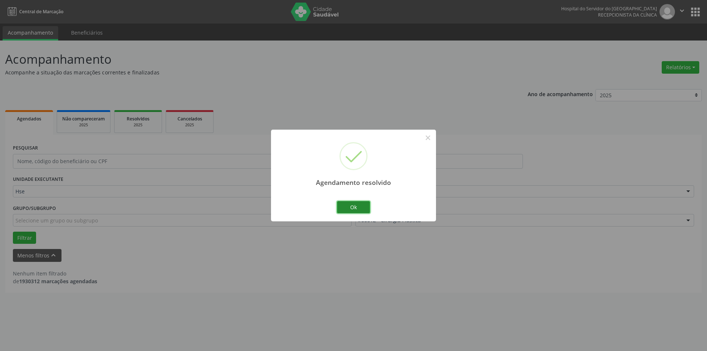
click at [365, 207] on button "Ok" at bounding box center [353, 207] width 33 height 13
